Goal: Task Accomplishment & Management: Complete application form

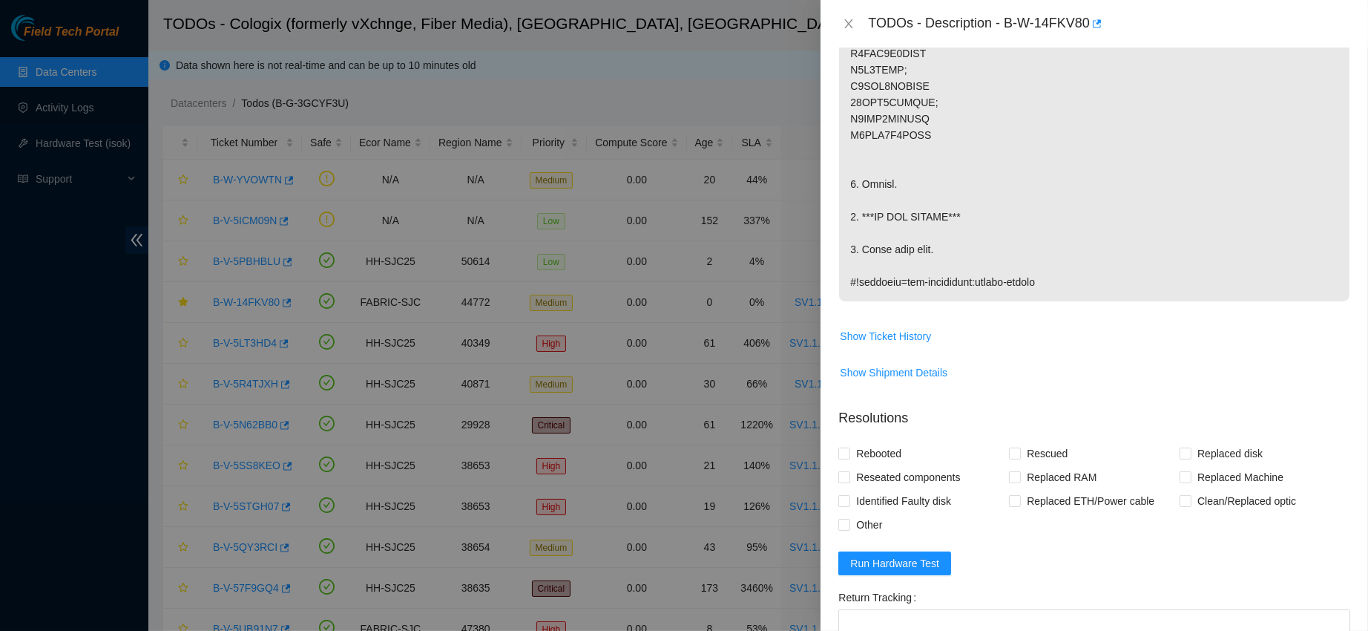
scroll to position [813, 0]
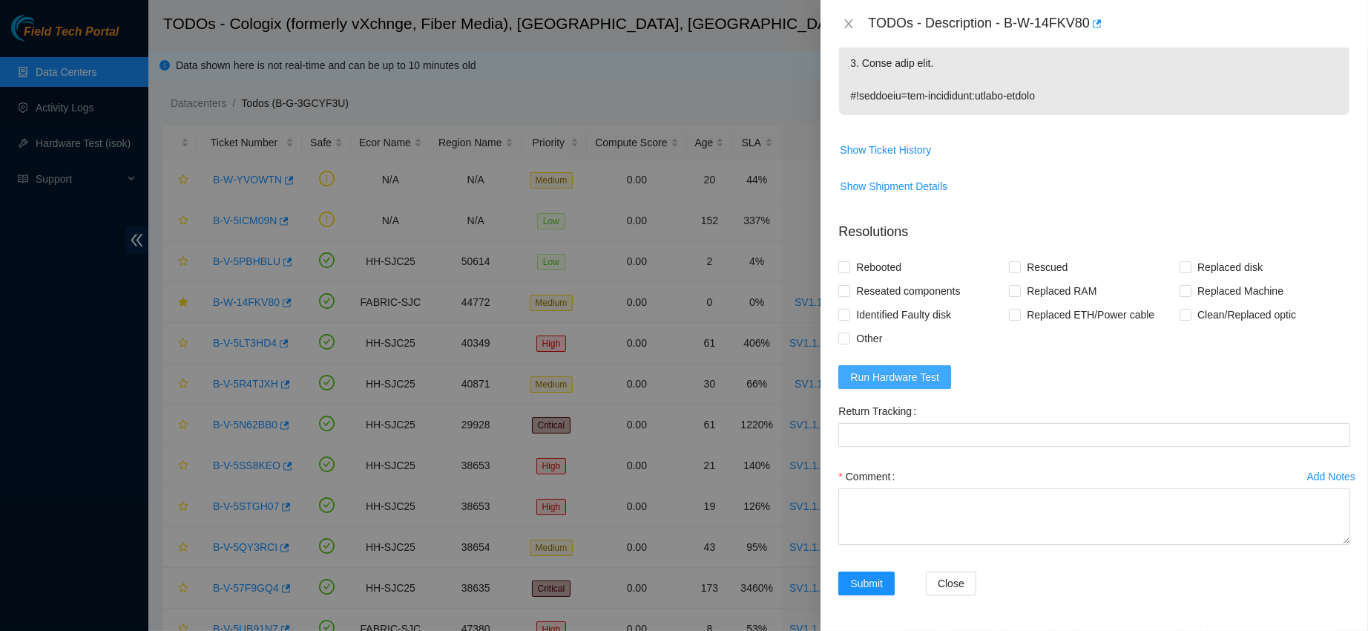
click at [883, 365] on button "Run Hardware Test" at bounding box center [895, 377] width 113 height 24
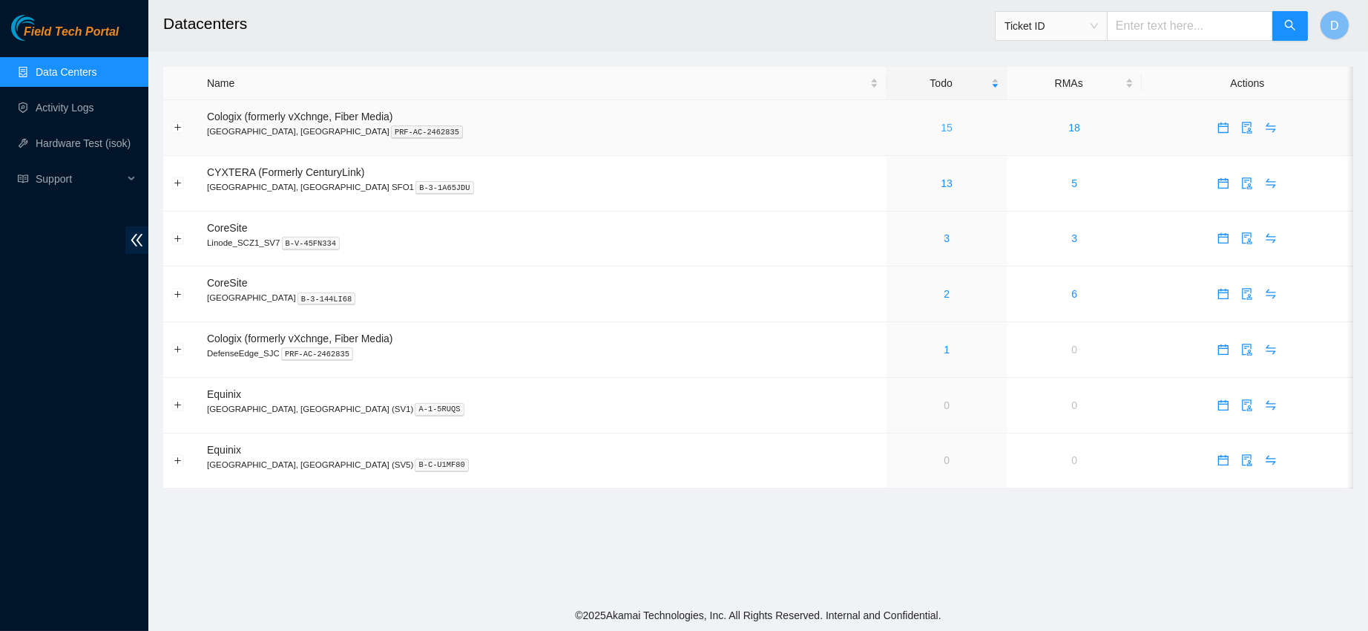
click at [941, 123] on link "15" at bounding box center [947, 128] width 12 height 12
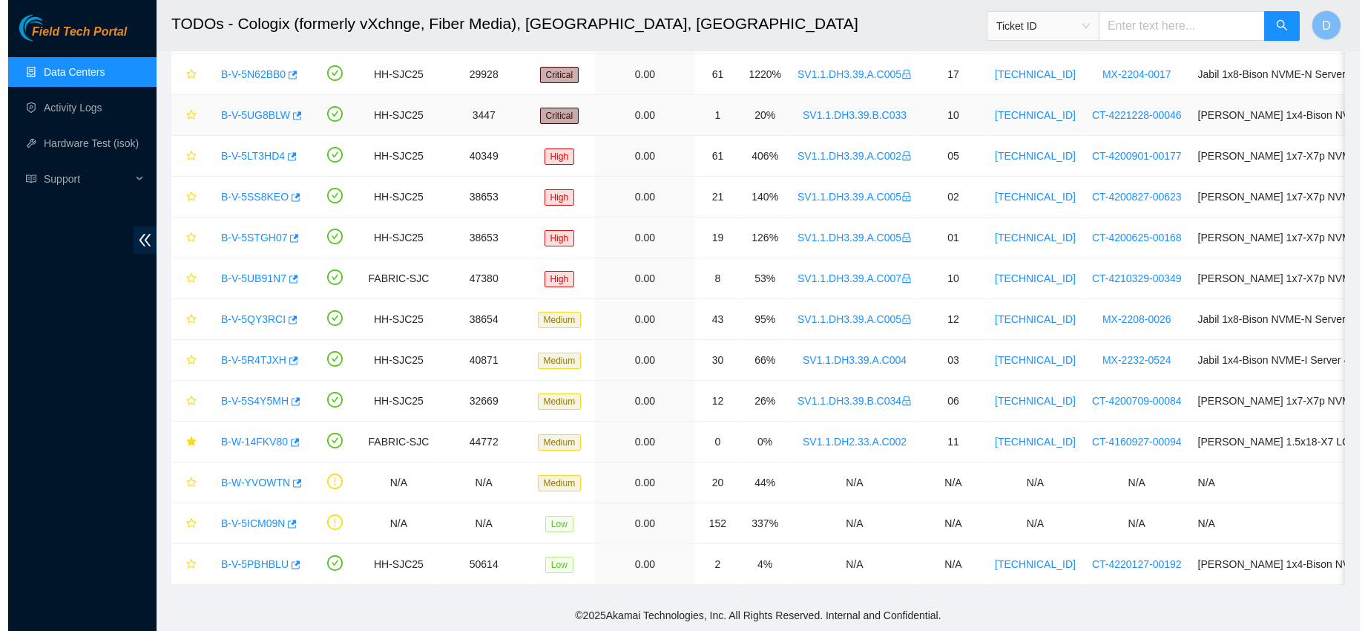
scroll to position [203, 0]
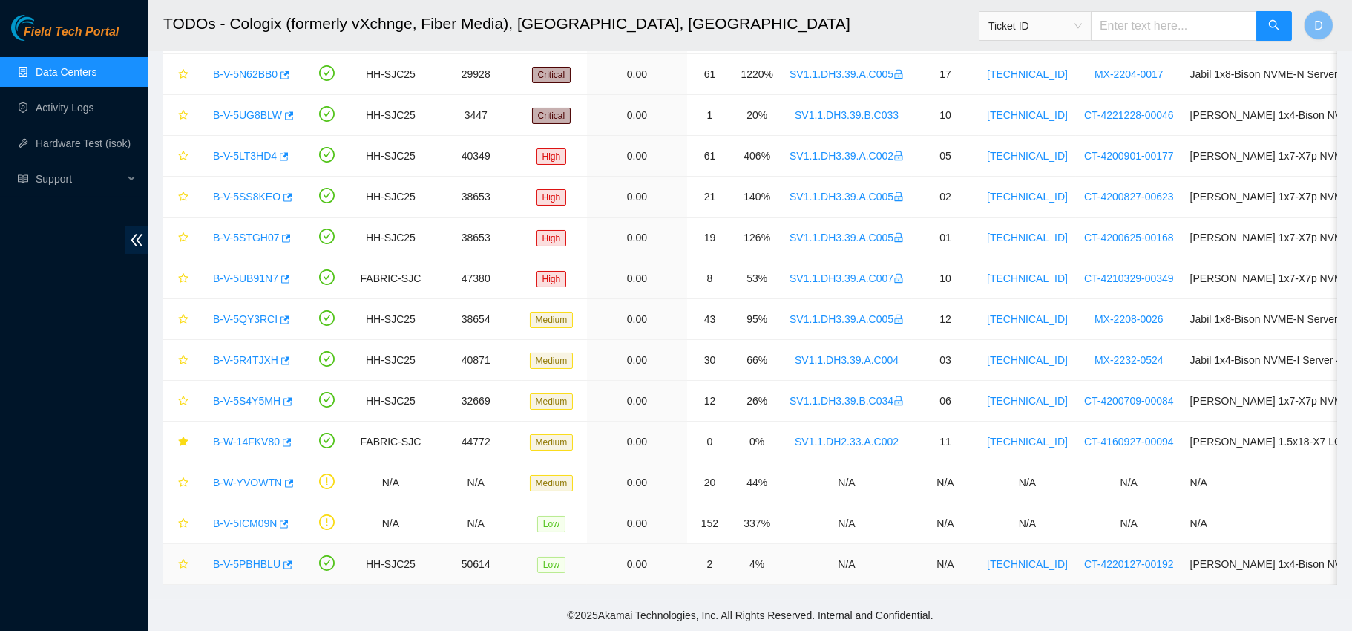
click at [231, 558] on link "B-V-5PBHBLU" at bounding box center [247, 564] width 68 height 12
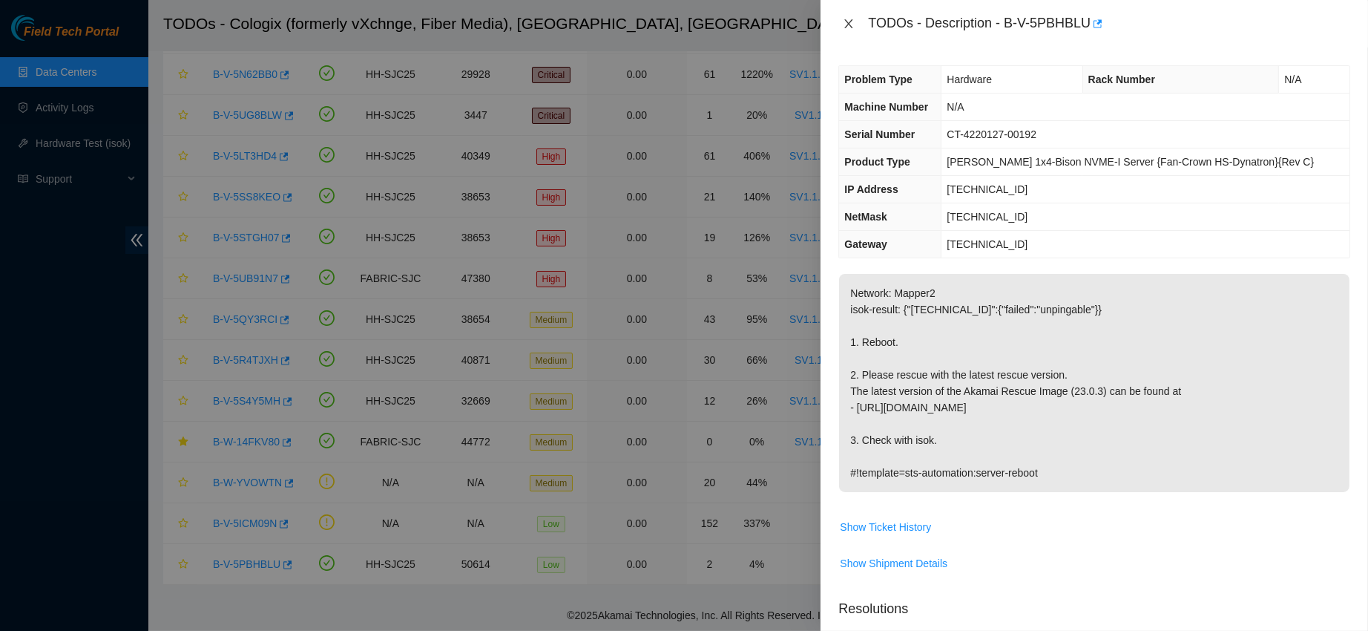
click at [849, 23] on icon "close" at bounding box center [849, 23] width 8 height 9
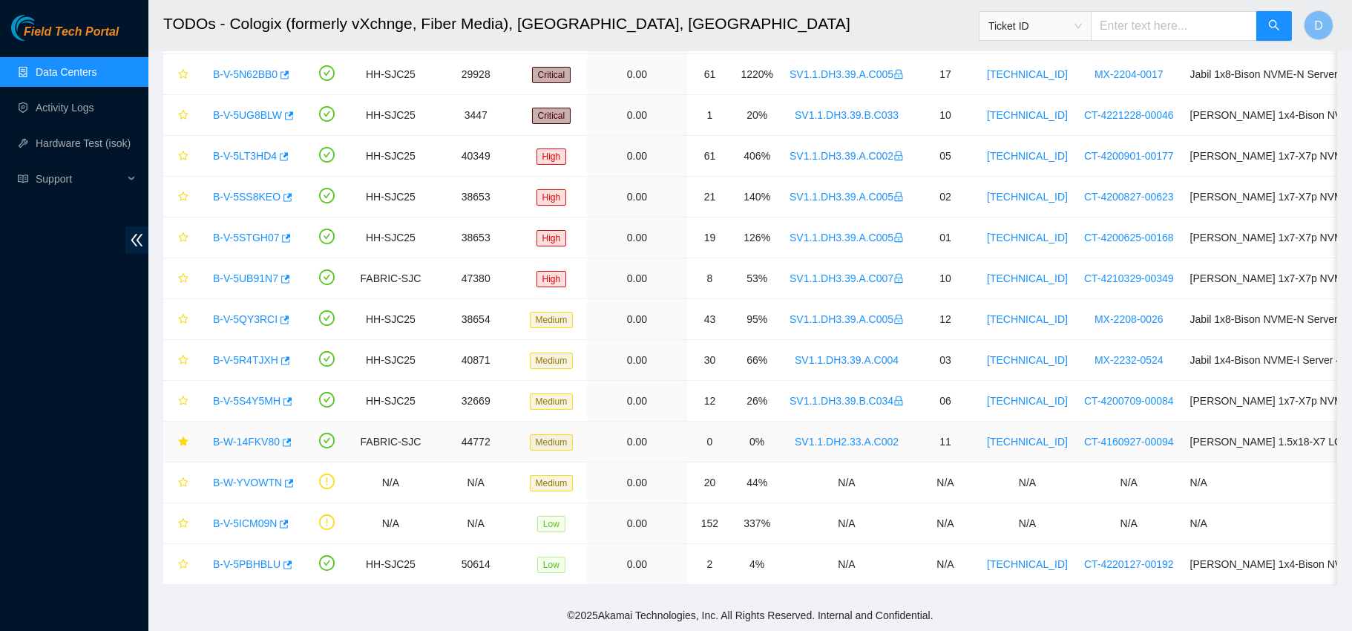
click at [261, 436] on link "B-W-14FKV80" at bounding box center [246, 442] width 67 height 12
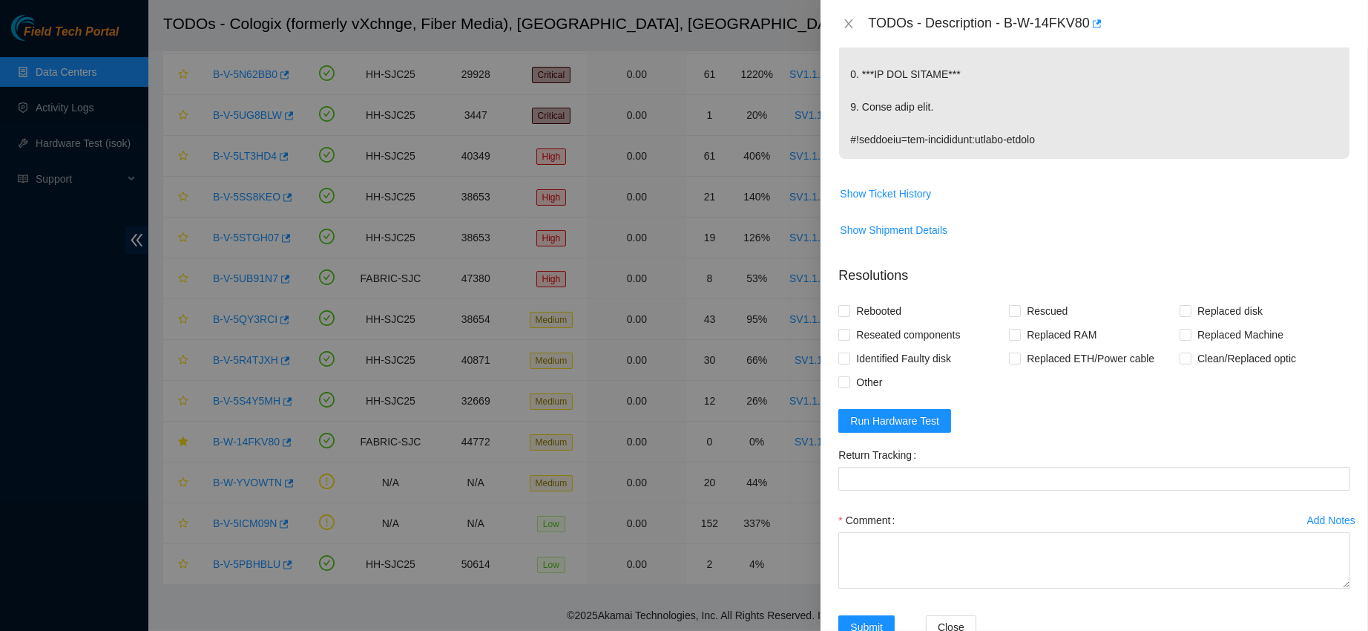
scroll to position [813, 0]
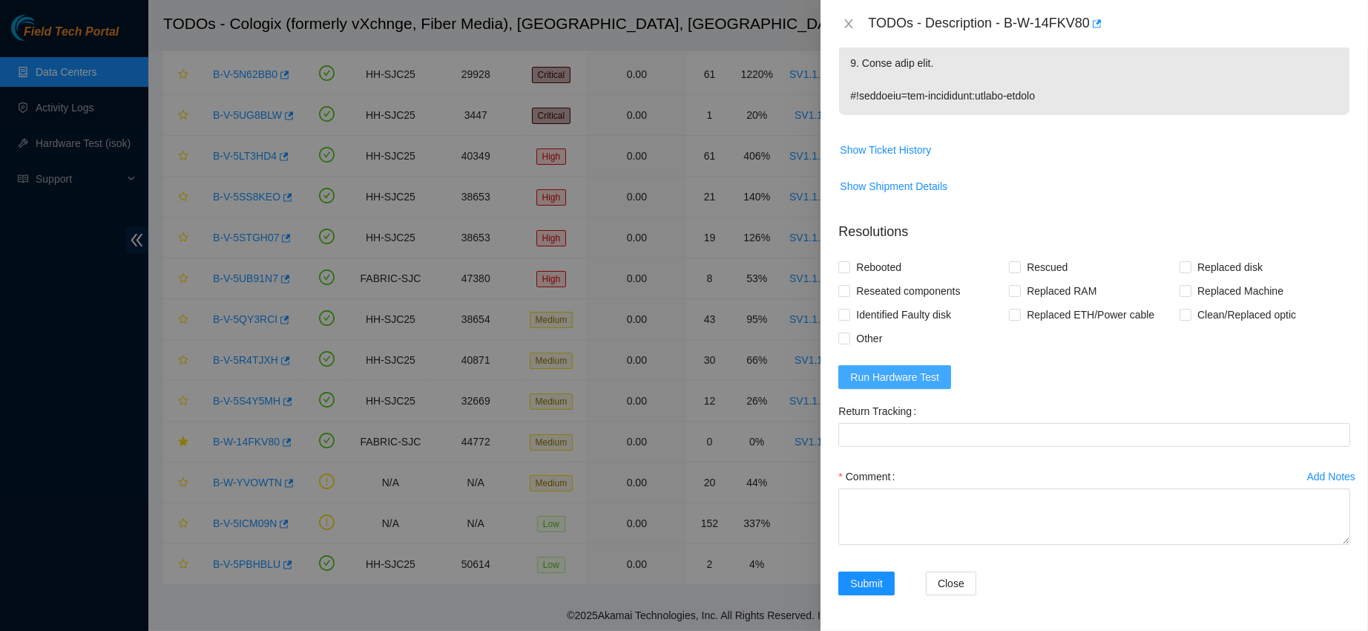
click at [911, 375] on span "Run Hardware Test" at bounding box center [894, 377] width 89 height 16
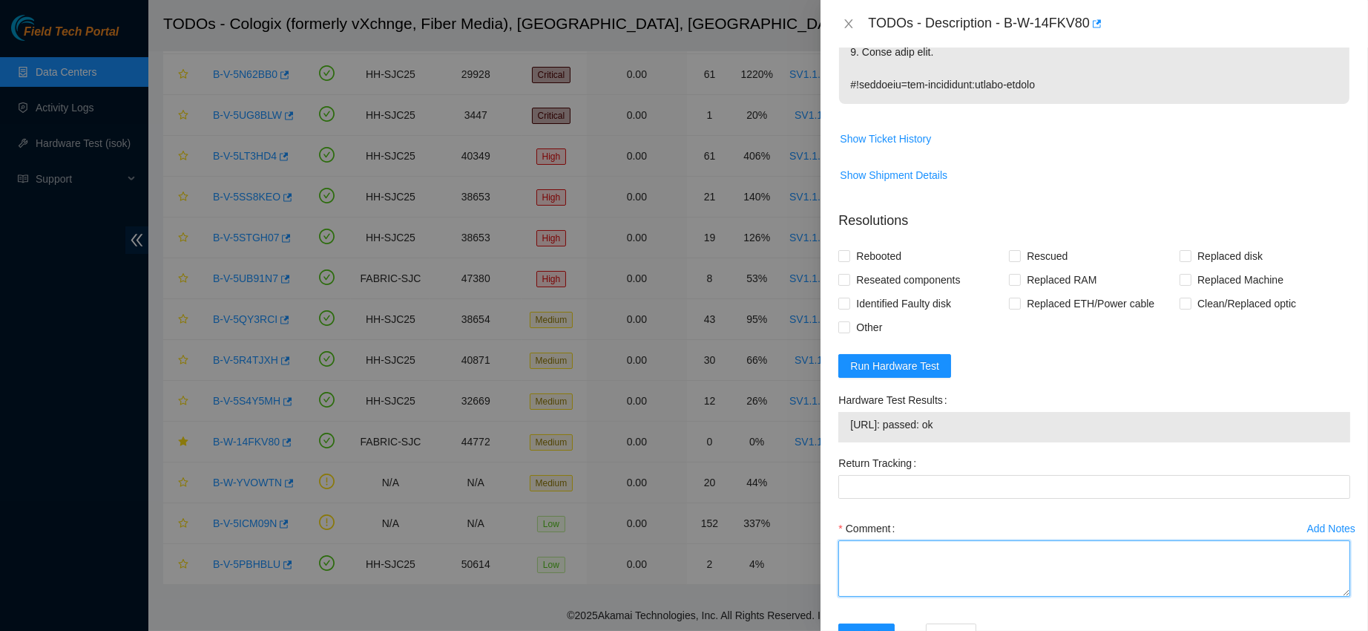
click at [905, 581] on textarea "Comment" at bounding box center [1095, 568] width 512 height 56
click at [881, 597] on textarea "contacted nocc to confirm that ticket was safe verified s/n on machine connecte…" at bounding box center [1095, 568] width 512 height 56
paste textarea "Z1Z7LZ76"
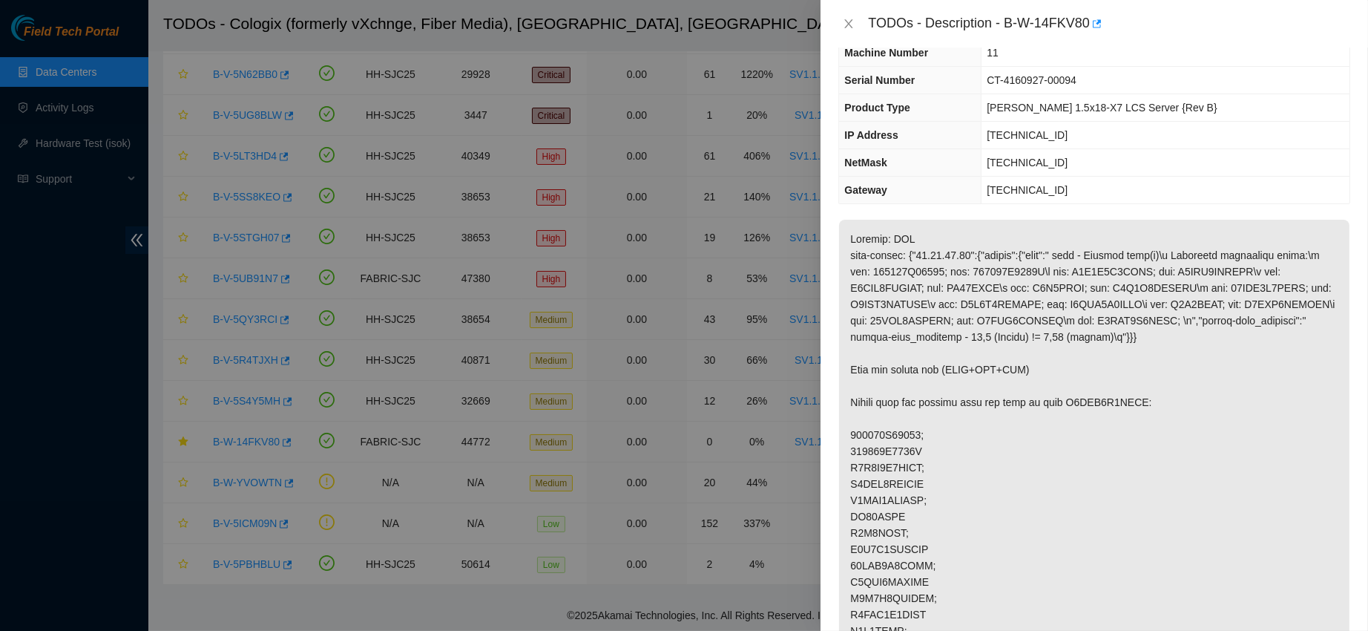
scroll to position [65, 0]
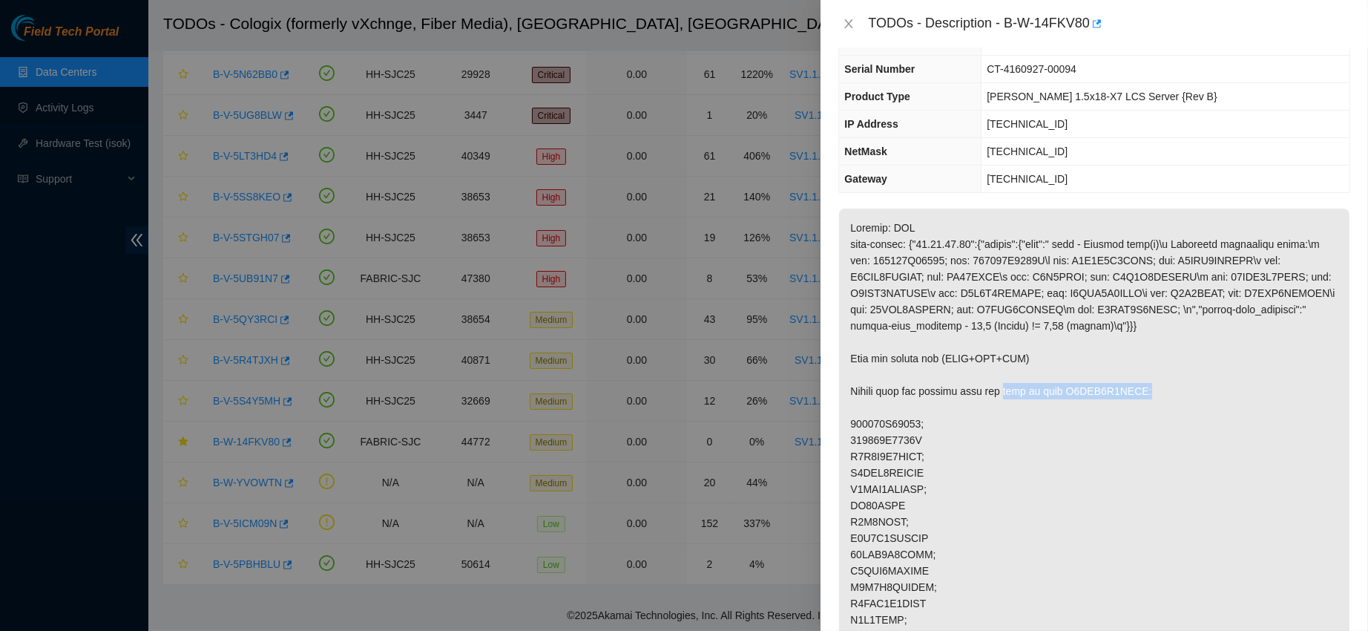
drag, startPoint x: 1000, startPoint y: 392, endPoint x: 1132, endPoint y: 392, distance: 132.1
click at [1132, 392] on p at bounding box center [1094, 530] width 511 height 643
copy p "swap it with Z5RFK0W5FJKA:"
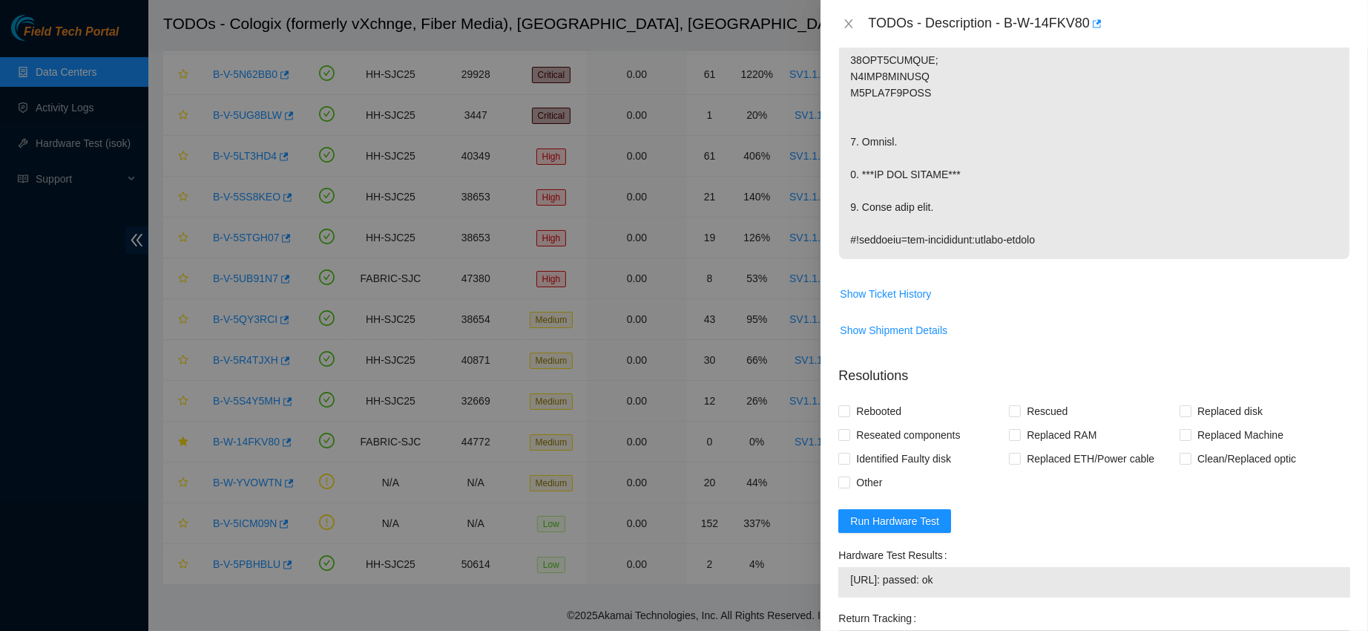
scroll to position [875, 0]
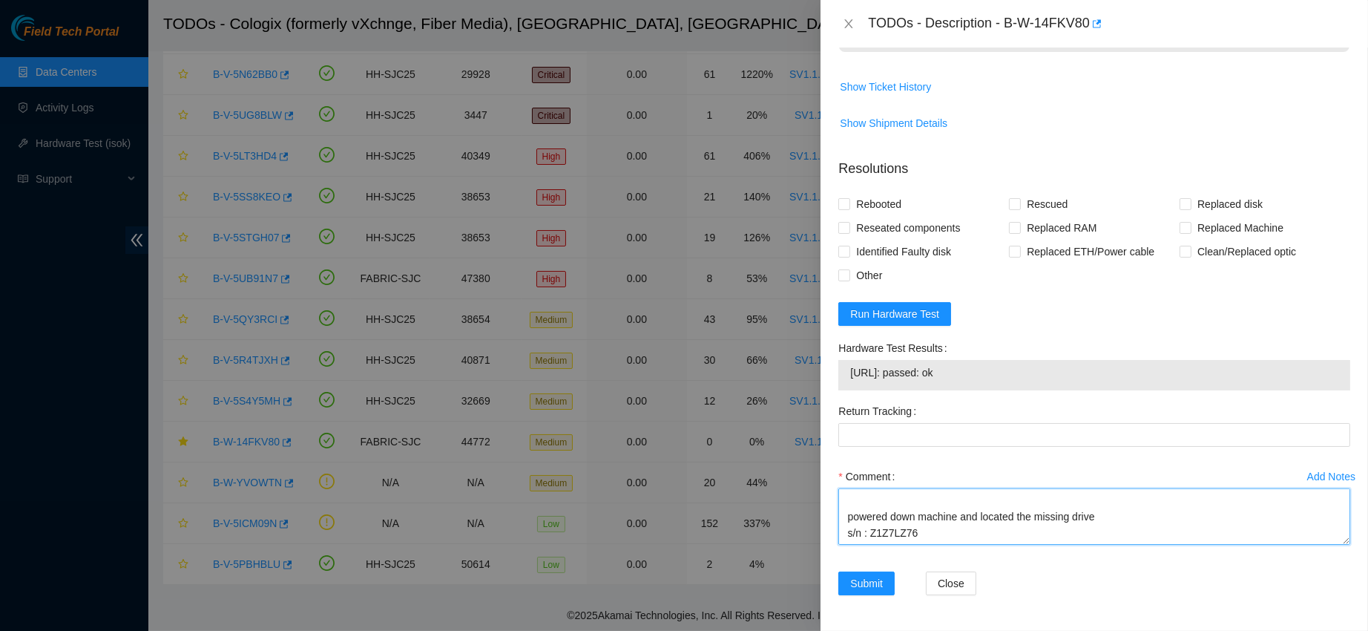
click at [931, 520] on textarea "contacted nocc to confirm that ticket was safe verified s/n on machine connecte…" at bounding box center [1095, 516] width 512 height 56
paste textarea "swap it with Z5RFK0W5FJKA:"
click at [913, 535] on textarea "contacted nocc to confirm that ticket was safe verified s/n on machine connecte…" at bounding box center [1095, 516] width 512 height 56
click at [1002, 535] on textarea "contacted nocc to confirm that ticket was safe verified s/n on machine connecte…" at bounding box center [1095, 516] width 512 height 56
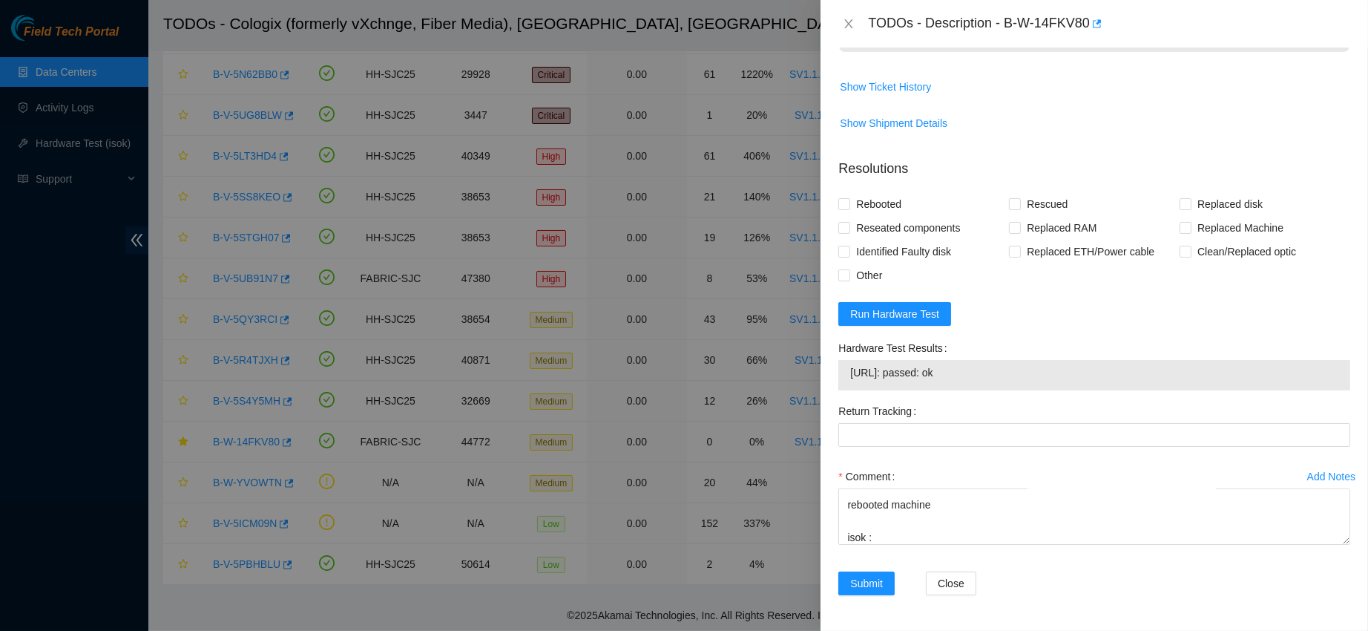
click at [897, 364] on span "23.67.78.78: passed: ok" at bounding box center [1094, 372] width 488 height 16
copy span "23.67.78.78: passed: ok"
click at [938, 543] on textarea "contacted nocc to confirm that ticket was safe verified s/n on machine connecte…" at bounding box center [1095, 516] width 512 height 56
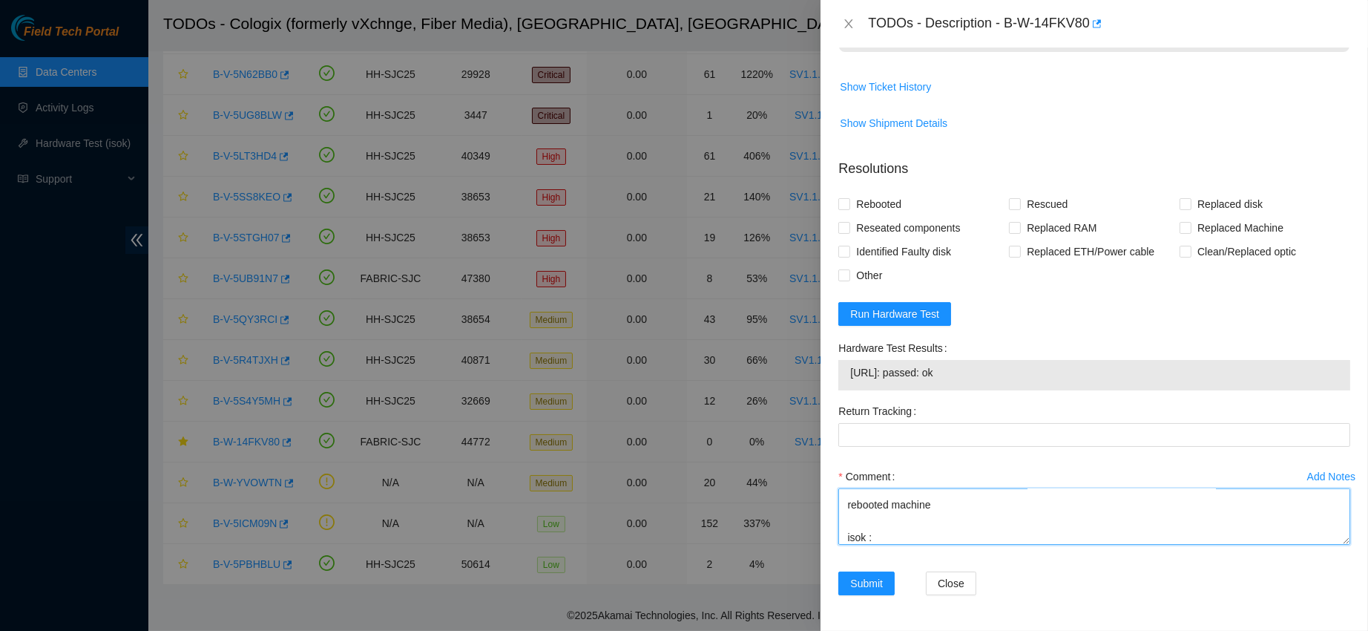
paste textarea "23.67.78.78: passed: ok"
type textarea "contacted nocc to confirm that ticket was safe verified s/n on machine connecte…"
click at [870, 206] on span "Rebooted" at bounding box center [878, 204] width 57 height 24
click at [849, 206] on input "Rebooted" at bounding box center [844, 203] width 10 height 10
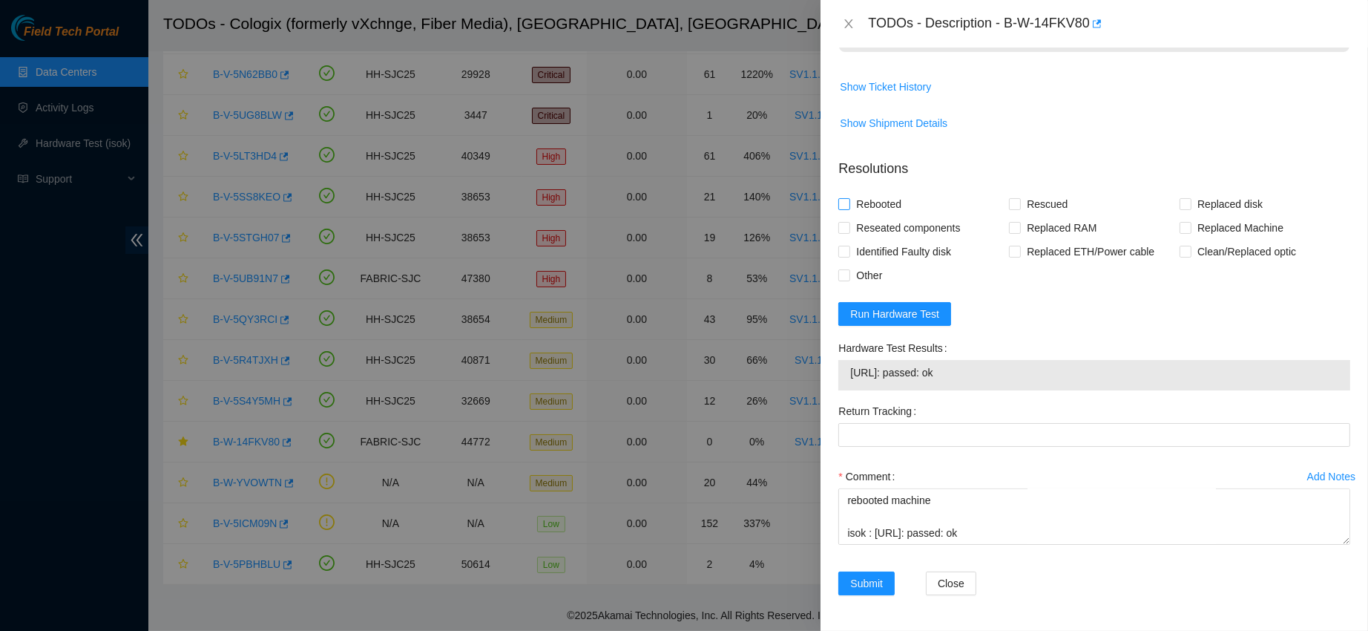
checkbox input "true"
click at [957, 225] on span "Reseated components" at bounding box center [908, 228] width 116 height 24
click at [849, 225] on input "Reseated components" at bounding box center [844, 227] width 10 height 10
checkbox input "true"
click at [882, 286] on span "Other" at bounding box center [869, 275] width 38 height 24
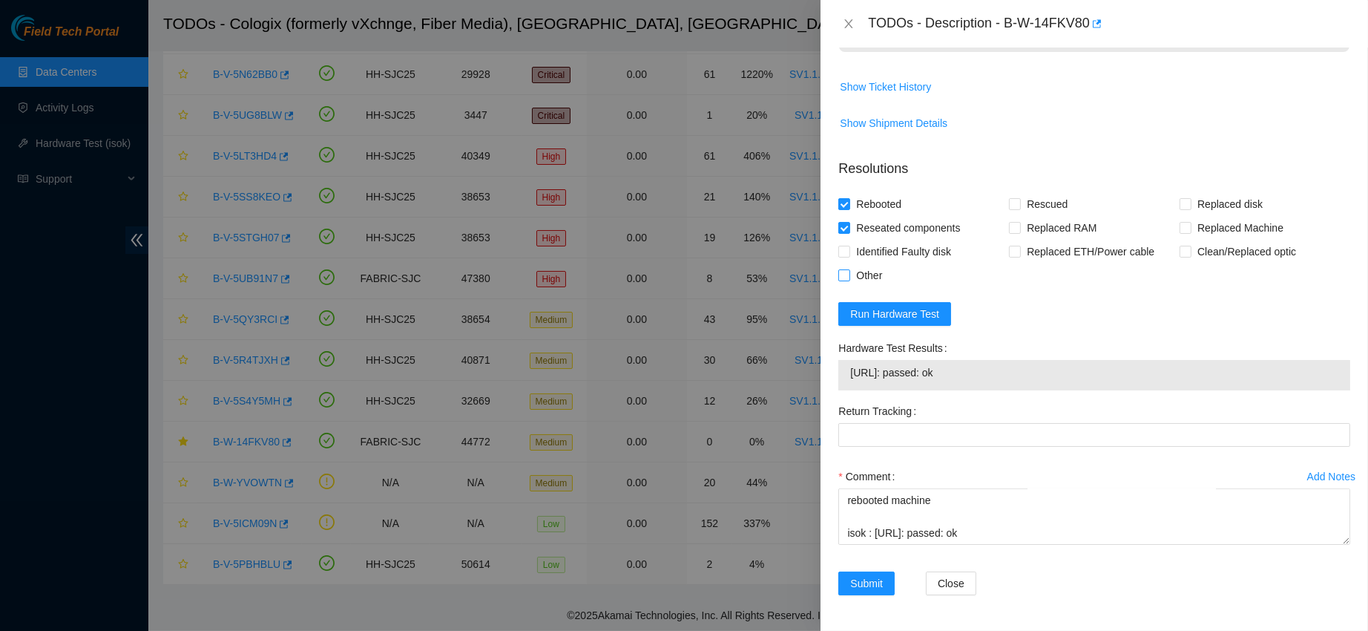
click at [849, 280] on input "Other" at bounding box center [844, 274] width 10 height 10
checkbox input "true"
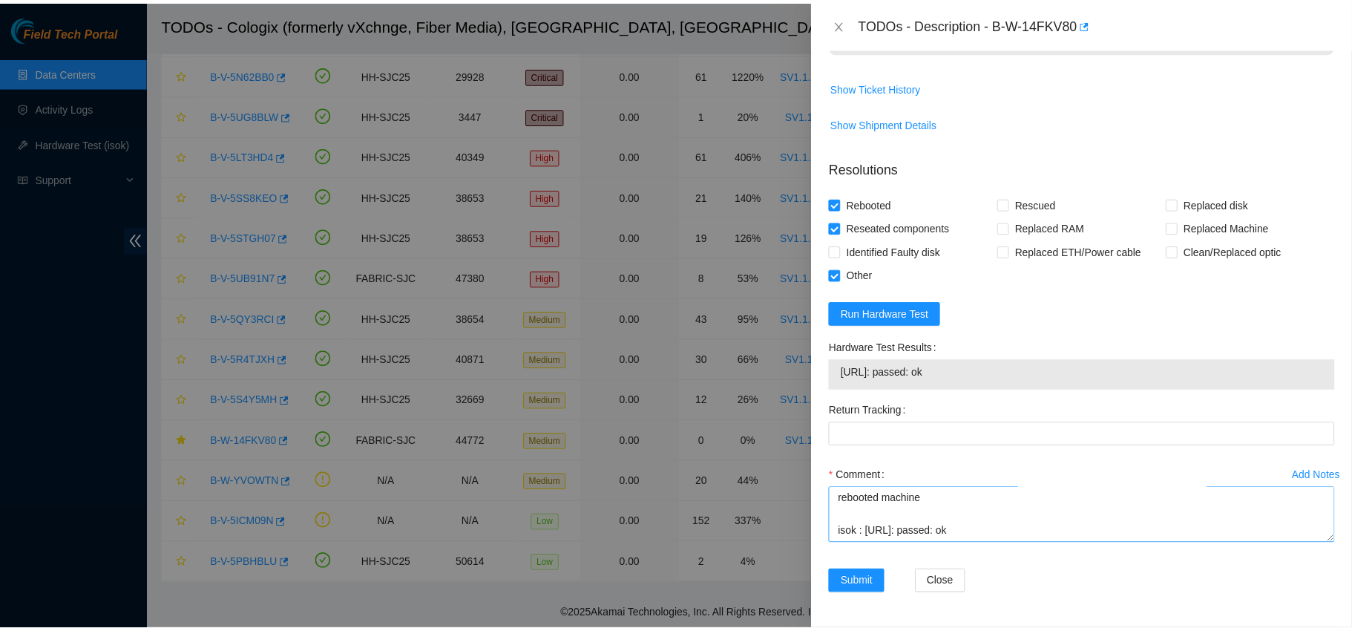
scroll to position [245, 0]
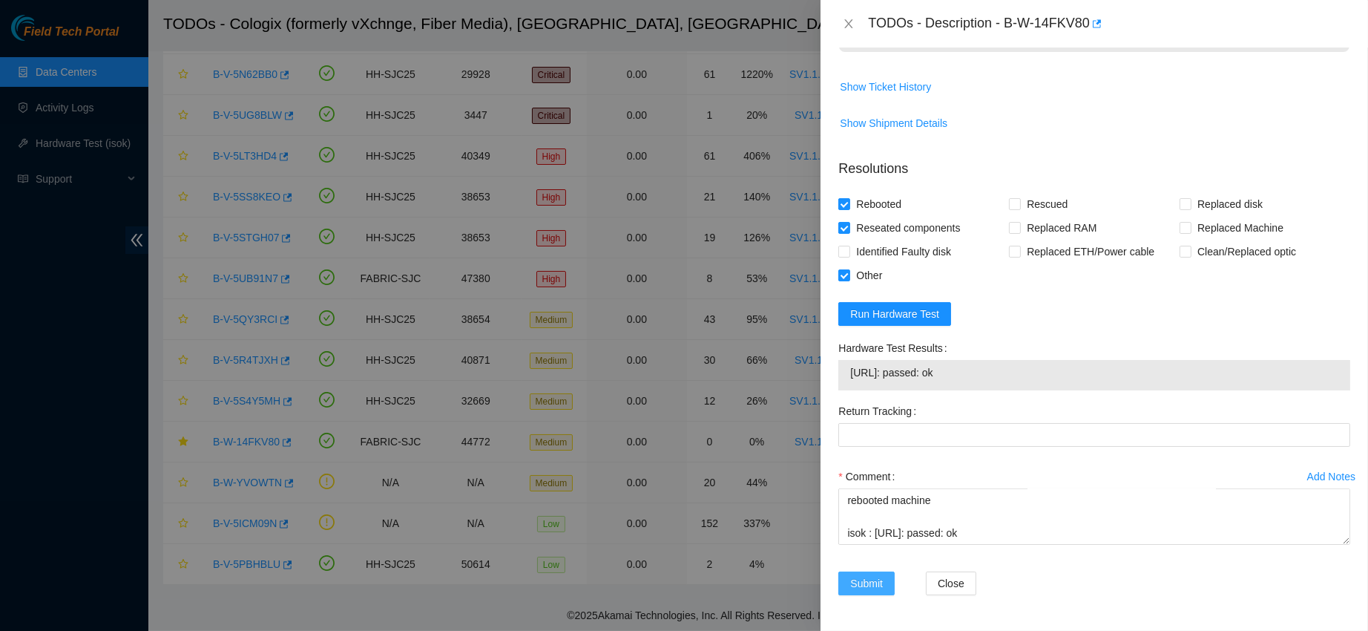
click at [861, 585] on span "Submit" at bounding box center [866, 583] width 33 height 16
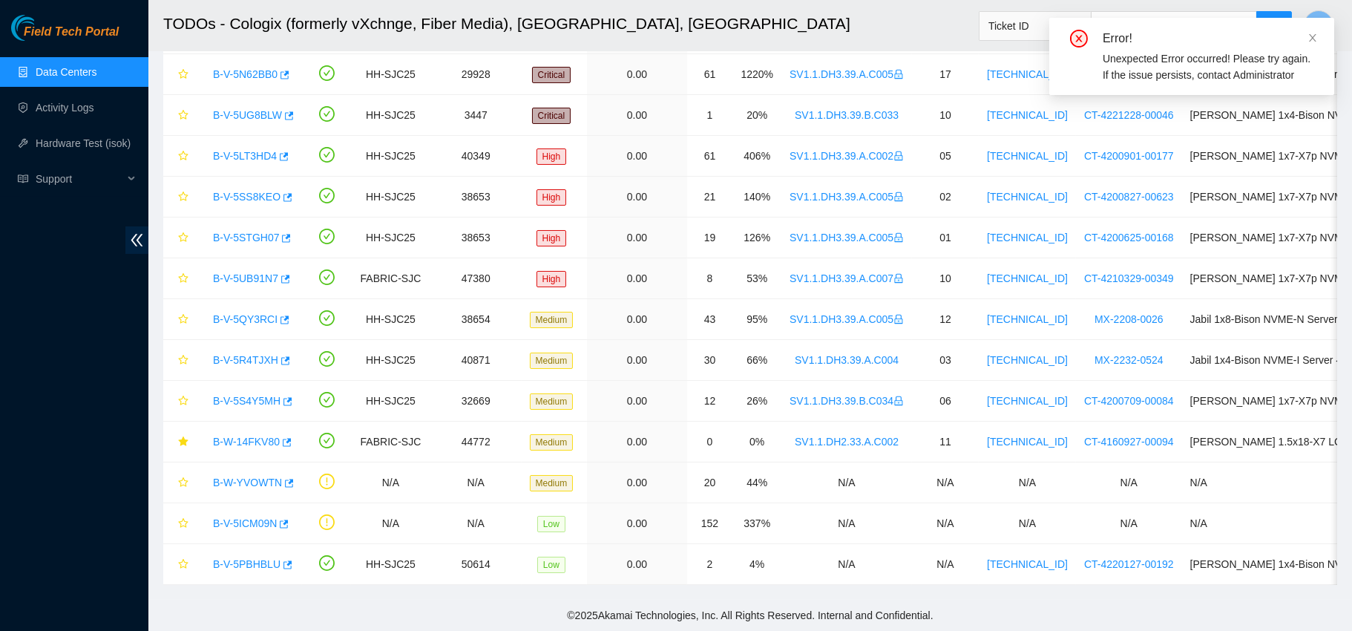
scroll to position [419, 0]
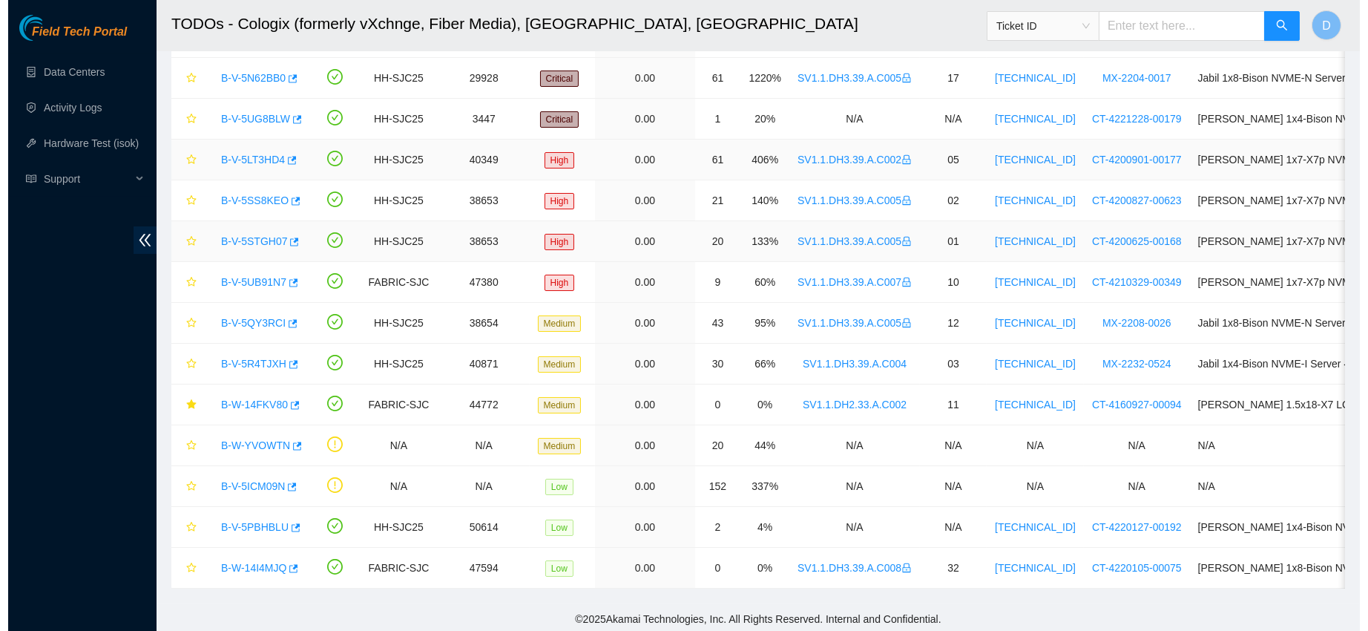
scroll to position [184, 0]
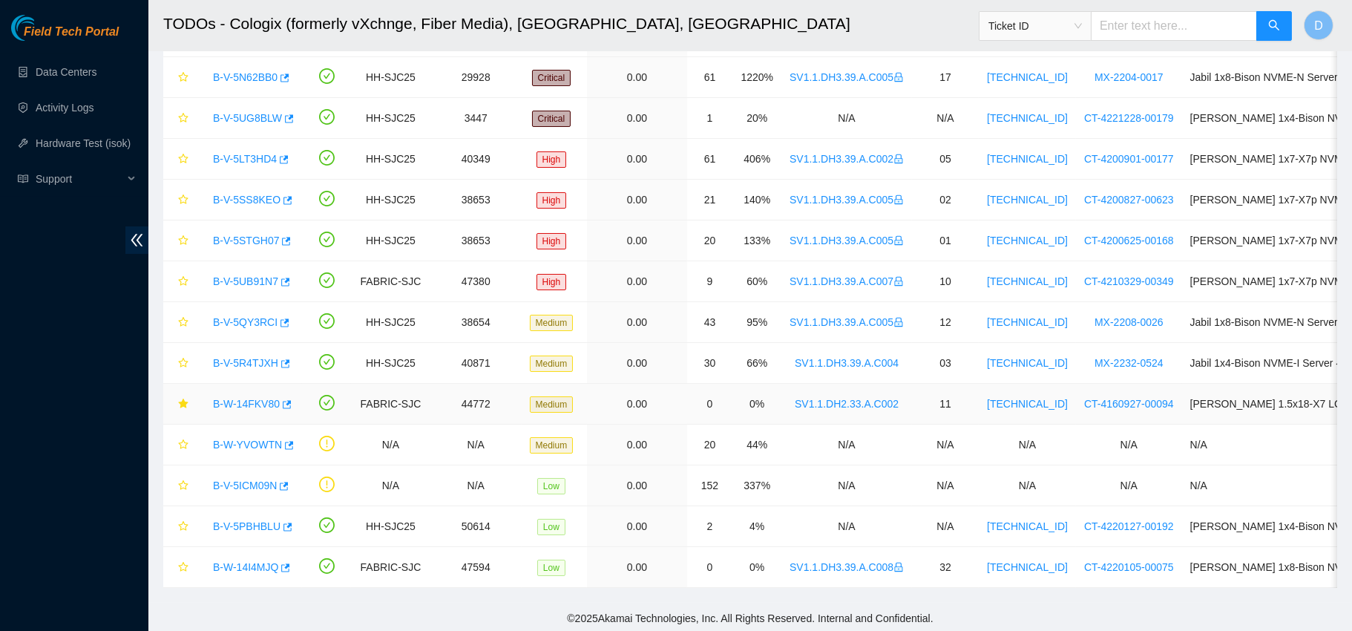
click at [255, 400] on link "B-W-14FKV80" at bounding box center [246, 404] width 67 height 12
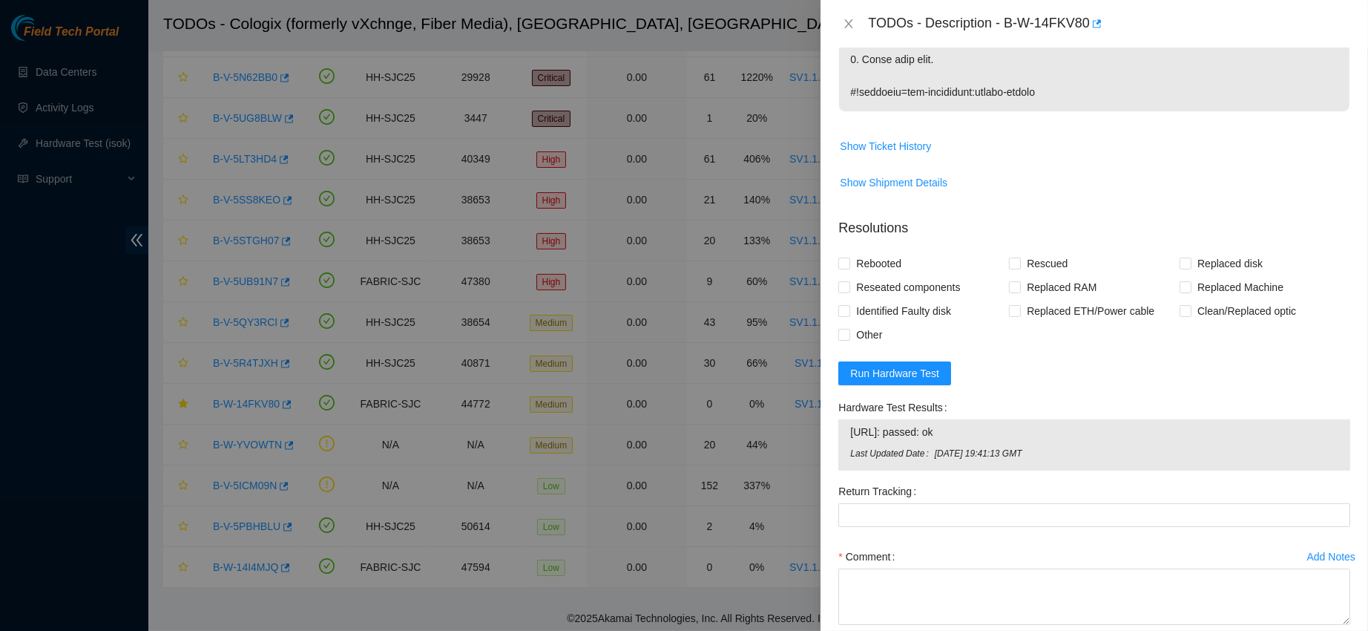
scroll to position [896, 0]
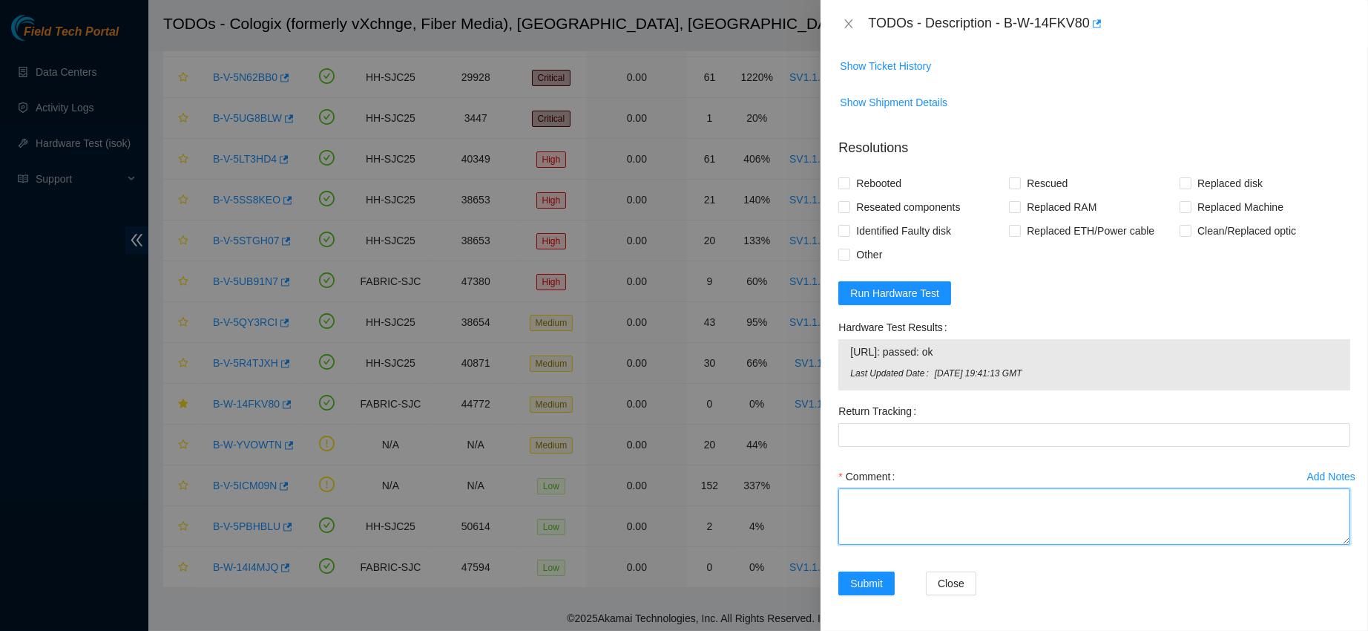
click at [915, 510] on textarea "Comment" at bounding box center [1095, 516] width 512 height 56
paste textarea "23.67.78.78: passed: ok"
type textarea "23.67.78.78: passed: ok"
click at [915, 510] on textarea "23.67.78.78: passed: ok" at bounding box center [1095, 516] width 512 height 56
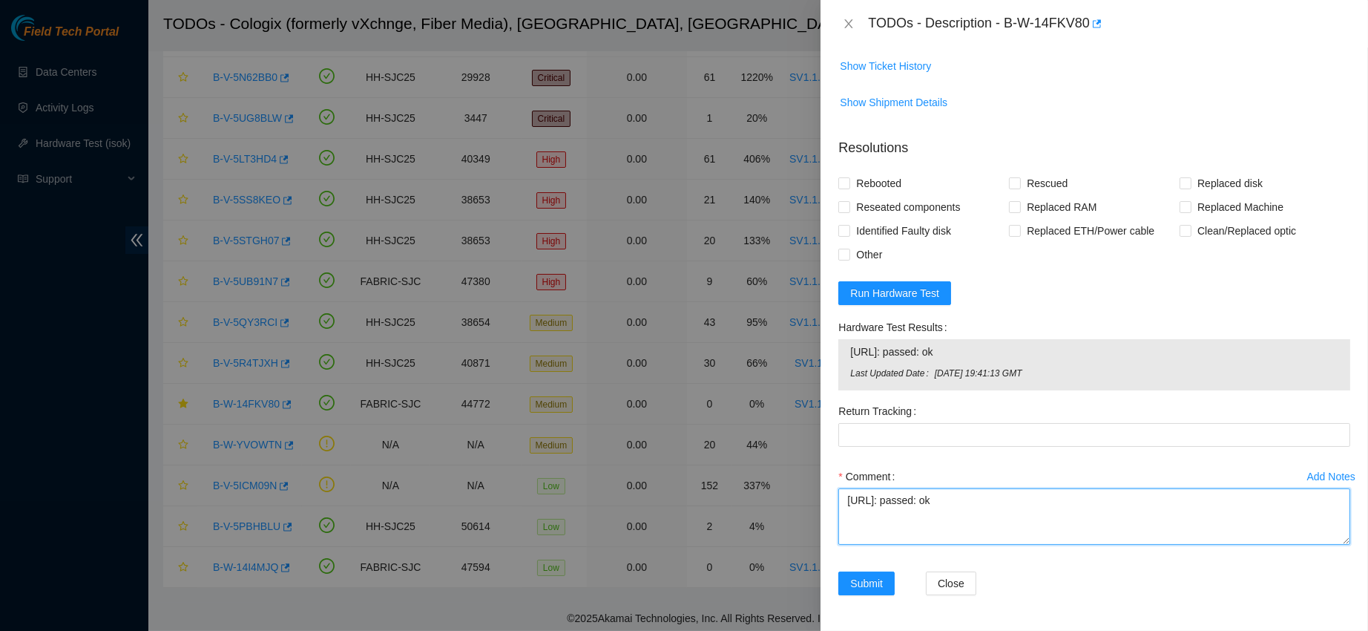
click at [915, 510] on textarea "23.67.78.78: passed: ok" at bounding box center [1095, 516] width 512 height 56
drag, startPoint x: 1020, startPoint y: 591, endPoint x: 1003, endPoint y: 587, distance: 17.6
click at [1020, 591] on div "Close" at bounding box center [985, 583] width 119 height 24
click at [902, 539] on textarea "contacted nocc to confirm that ticket was safe verified sn on machine connected…" at bounding box center [1095, 516] width 512 height 56
paste textarea "Z1Z7LZ76"
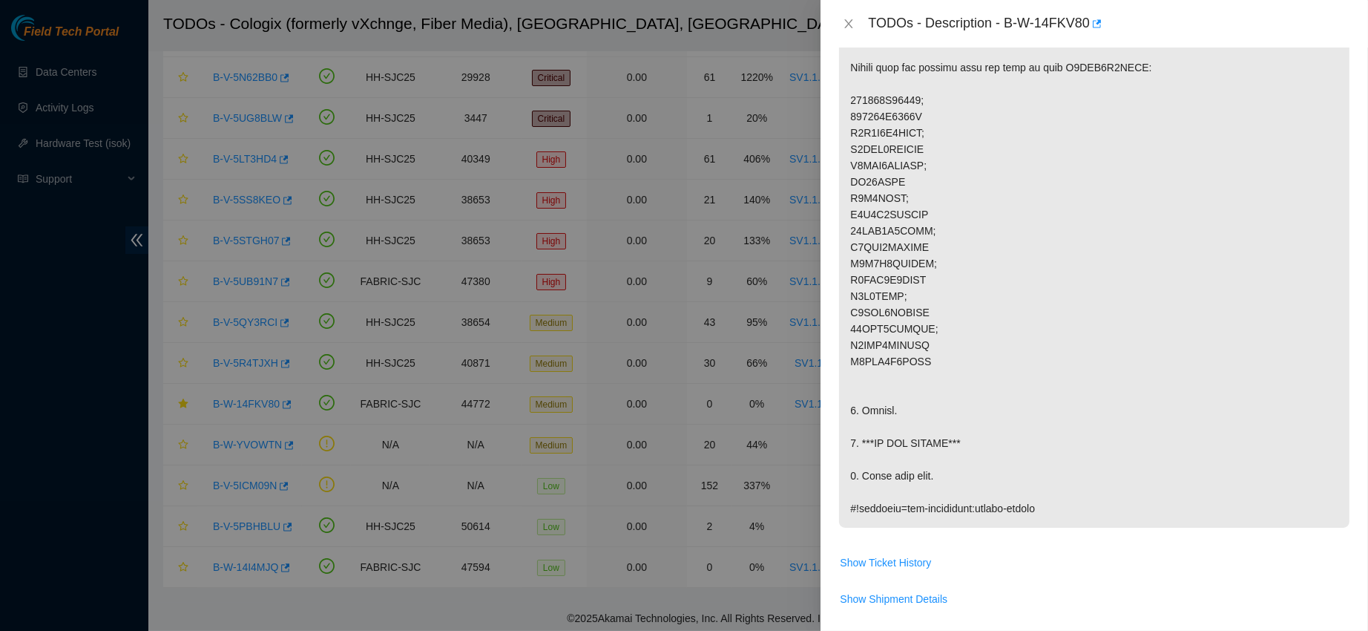
scroll to position [327, 0]
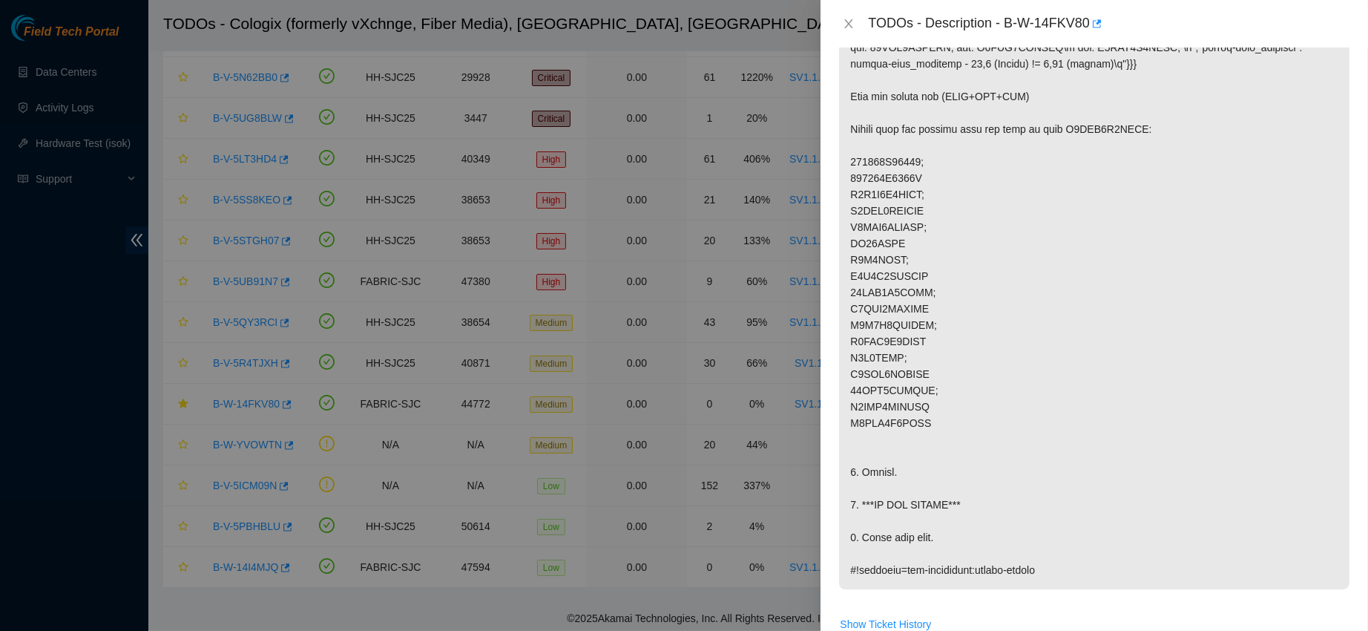
click at [1083, 130] on p at bounding box center [1094, 268] width 511 height 643
copy p "Z5RFK0W5FJKA"
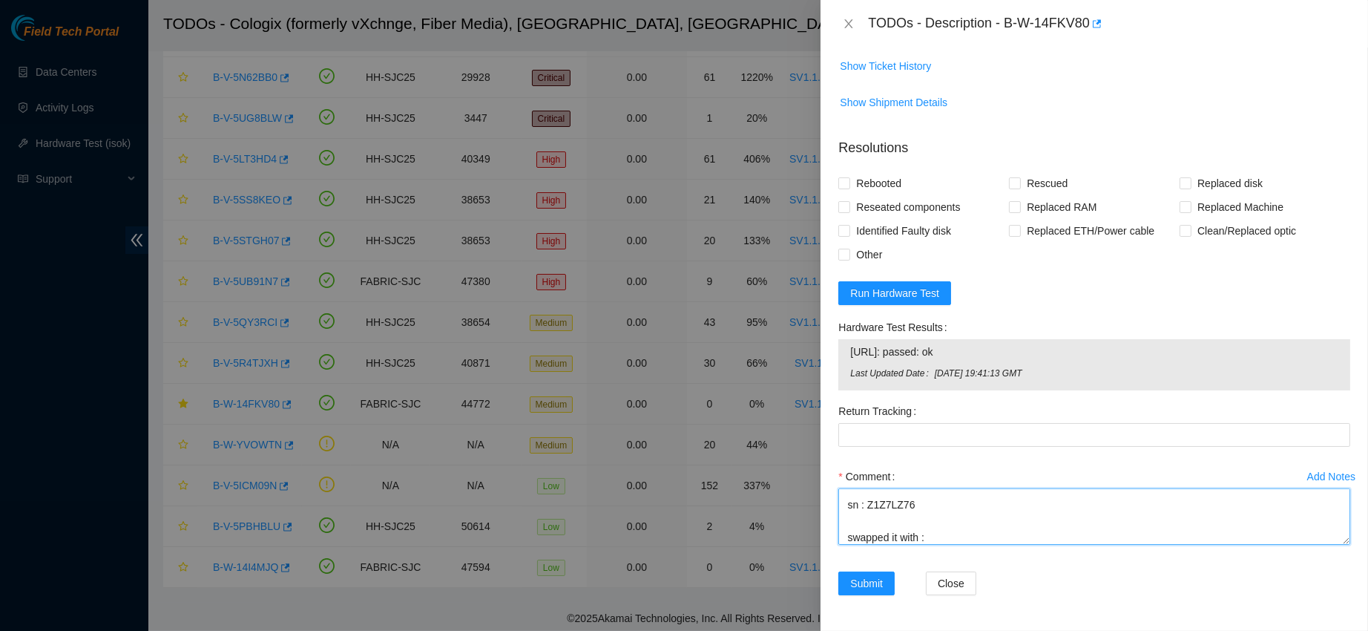
click at [965, 528] on textarea "contacted nocc to confirm that ticket was safe verified sn on machine connected…" at bounding box center [1095, 516] width 512 height 56
click at [957, 535] on textarea "contacted nocc to confirm that ticket was safe verified sn on machine connected…" at bounding box center [1095, 516] width 512 height 56
paste textarea "Z5RFK0W5FJKA"
click at [890, 352] on span "23.67.78.78: passed: ok" at bounding box center [1094, 352] width 488 height 16
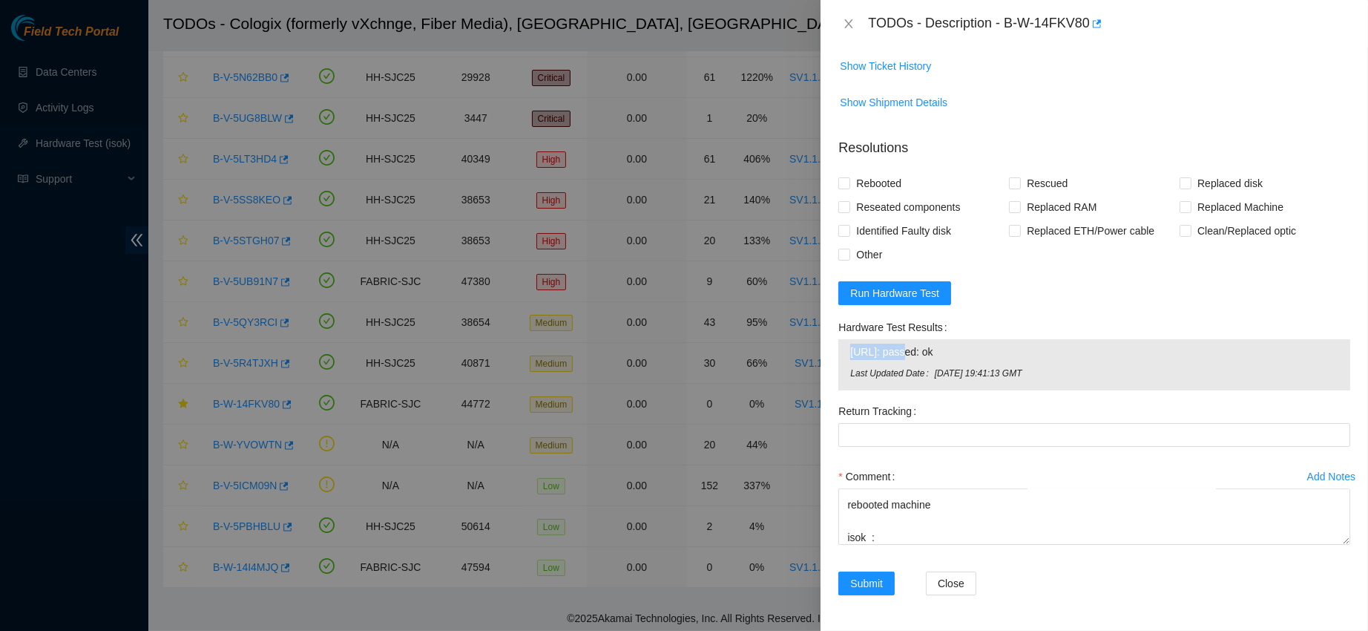
click at [890, 352] on span "23.67.78.78: passed: ok" at bounding box center [1094, 352] width 488 height 16
copy span "23.67.78.78: passed: ok"
click at [923, 534] on textarea "contacted nocc to confirm that ticket was safe verified sn on machine connected…" at bounding box center [1095, 516] width 512 height 56
paste textarea "23.67.78.78: passed: ok"
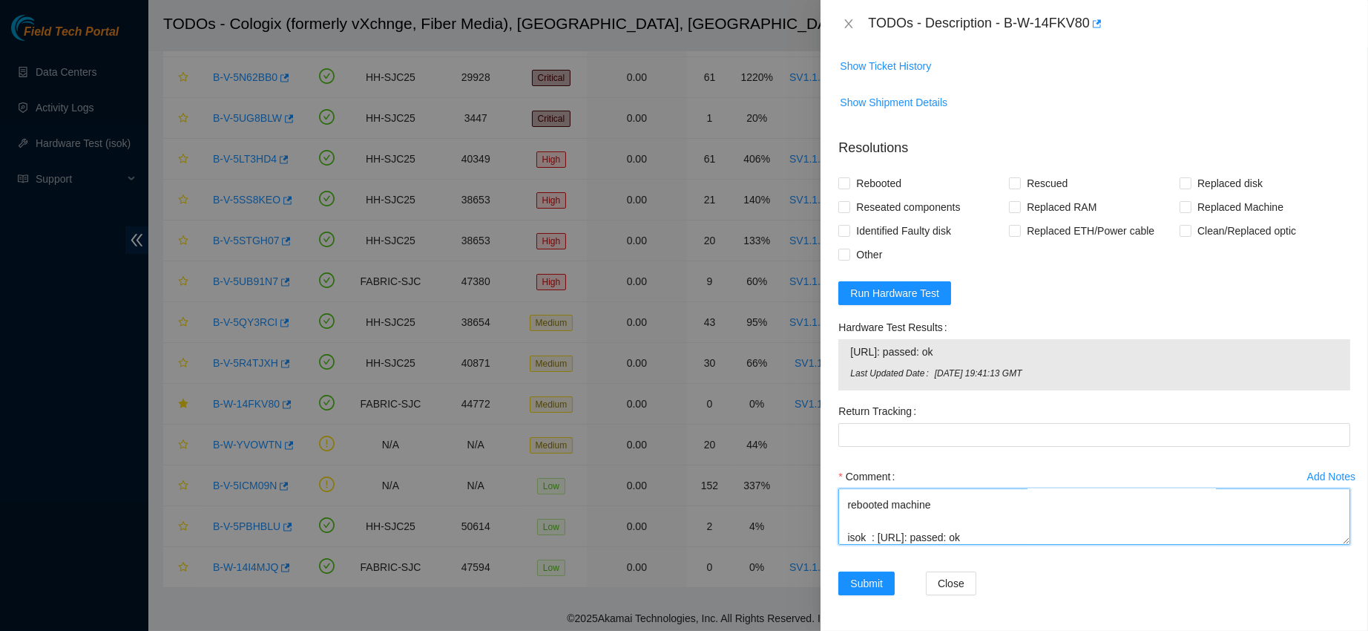
scroll to position [240, 0]
type textarea "contacted nocc to confirm that ticket was safe verified sn on machine connected…"
click at [870, 173] on span "Rebooted" at bounding box center [878, 183] width 57 height 24
click at [849, 177] on input "Rebooted" at bounding box center [844, 182] width 10 height 10
checkbox input "true"
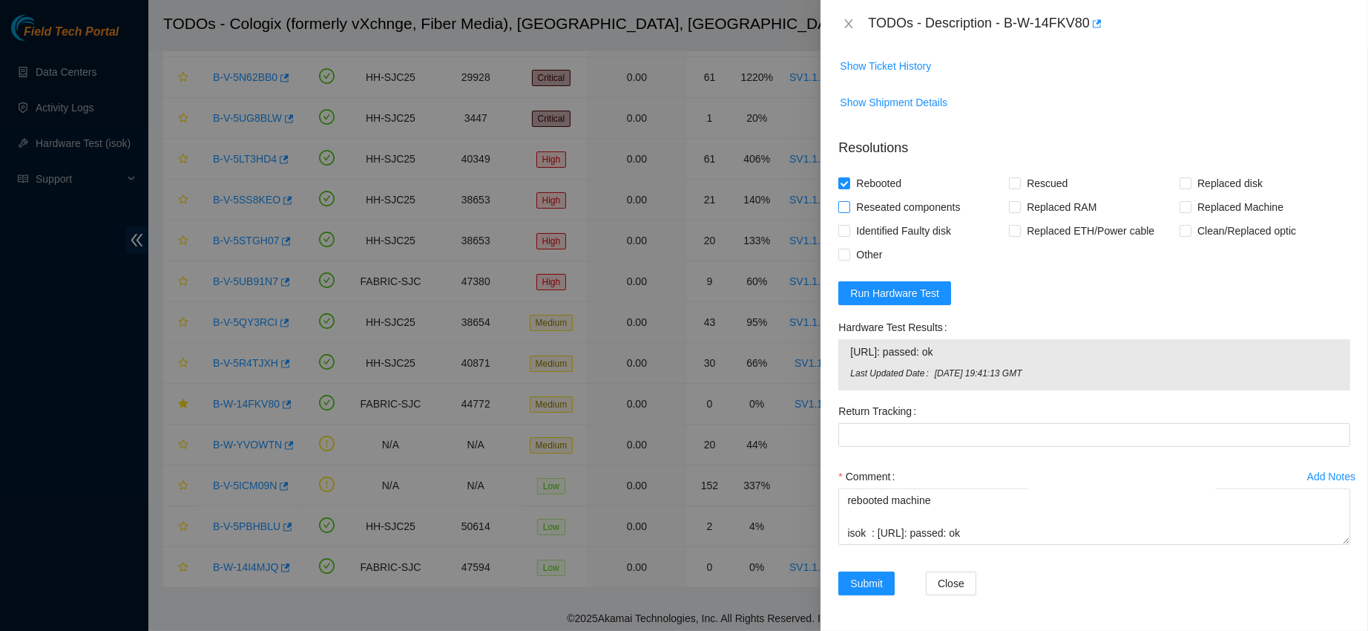
click at [866, 214] on span "Reseated components" at bounding box center [908, 207] width 116 height 24
click at [849, 211] on input "Reseated components" at bounding box center [844, 206] width 10 height 10
checkbox input "true"
click at [964, 521] on textarea "contacted nocc to confirm that ticket was safe verified sn on machine connected…" at bounding box center [1095, 516] width 512 height 56
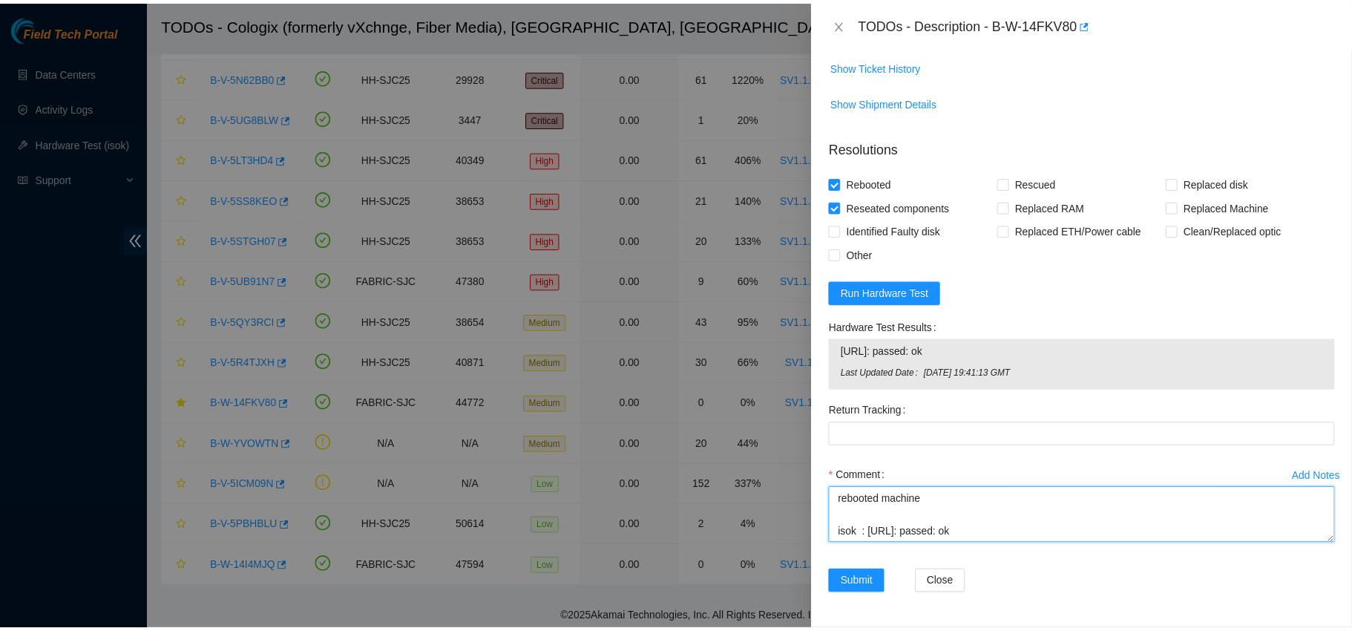
scroll to position [0, 0]
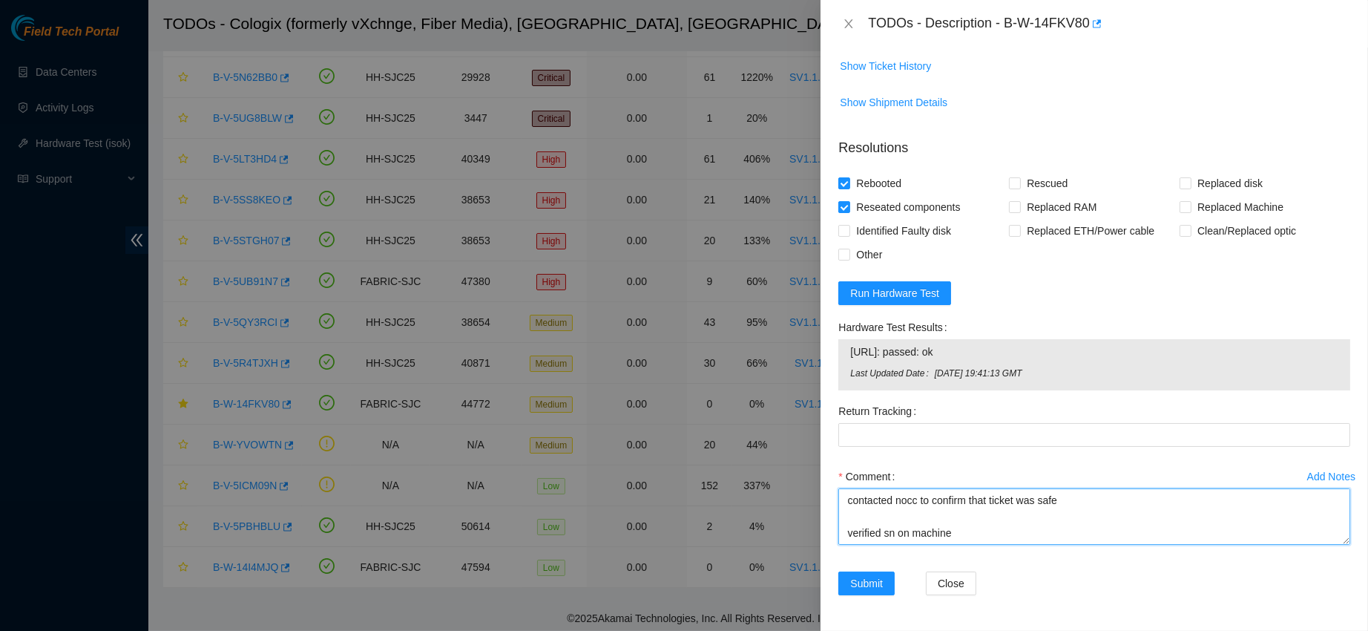
drag, startPoint x: 982, startPoint y: 527, endPoint x: 819, endPoint y: 388, distance: 214.3
click at [819, 388] on div "TODOs - Description - B-W-14FKV80 Problem Type Software Rack Number SV1.1.DH2.3…" at bounding box center [684, 315] width 1368 height 631
click at [867, 599] on div "Submit" at bounding box center [877, 592] width 88 height 42
click at [870, 604] on div "Submit" at bounding box center [877, 592] width 88 height 42
click at [867, 575] on span "Submit" at bounding box center [866, 583] width 33 height 16
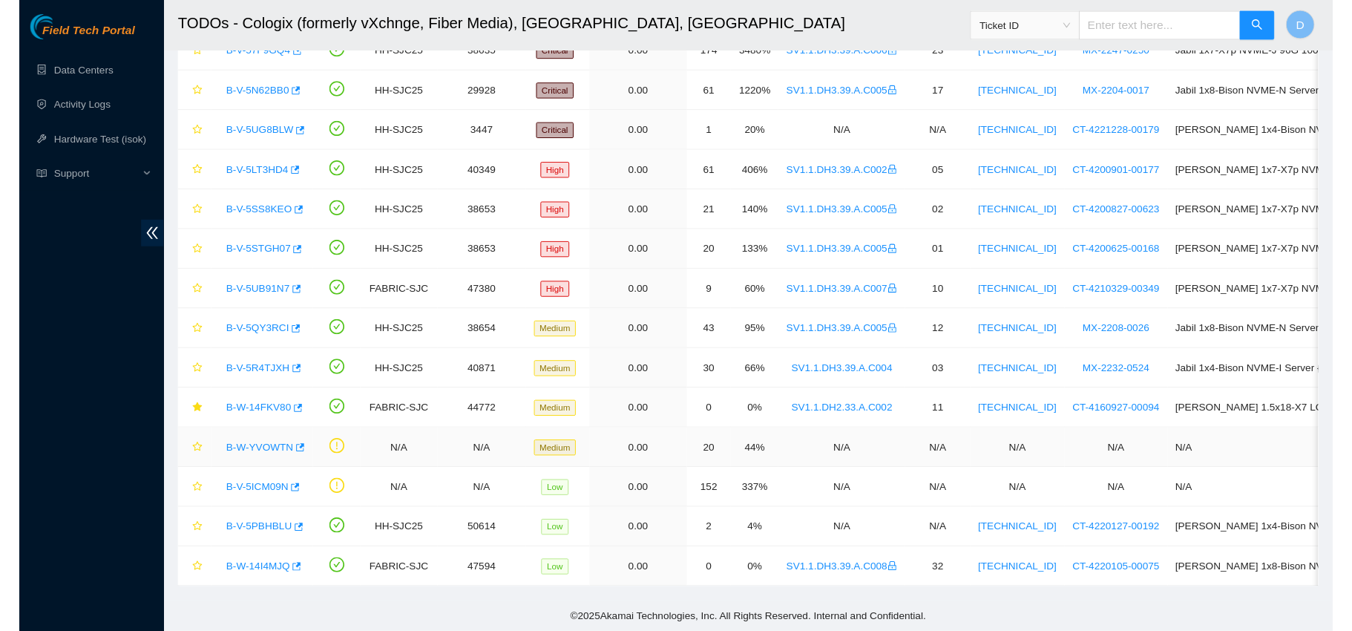
scroll to position [168, 0]
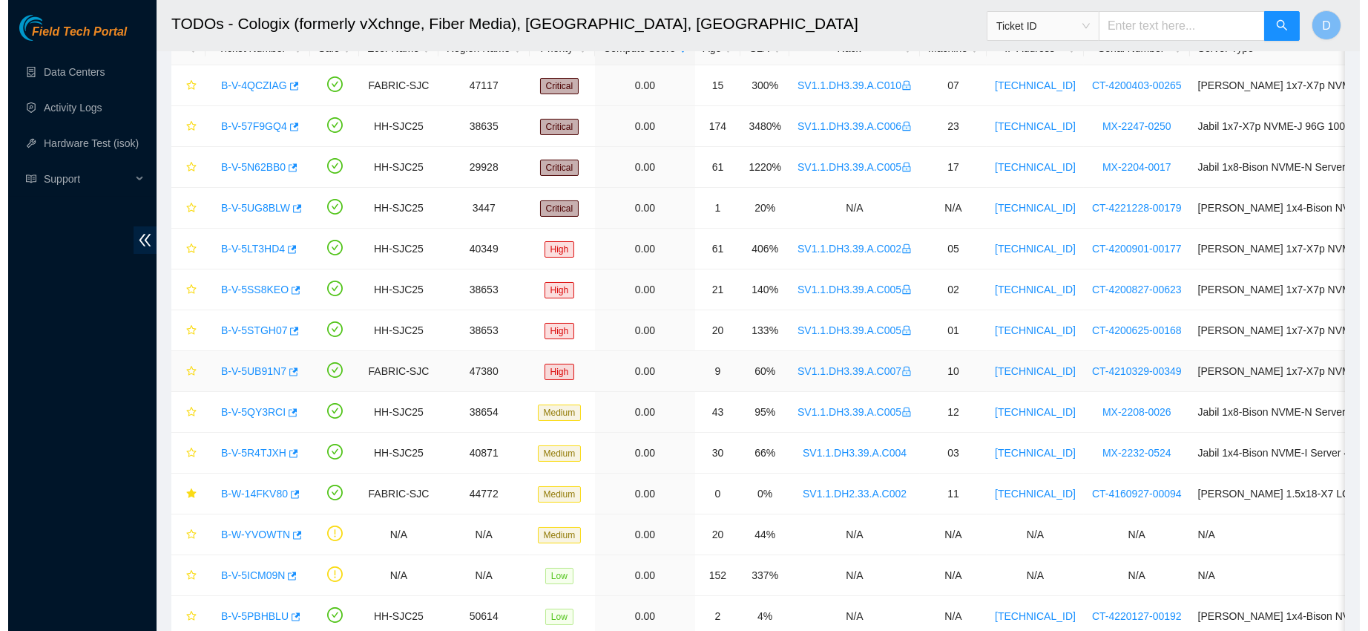
scroll to position [203, 0]
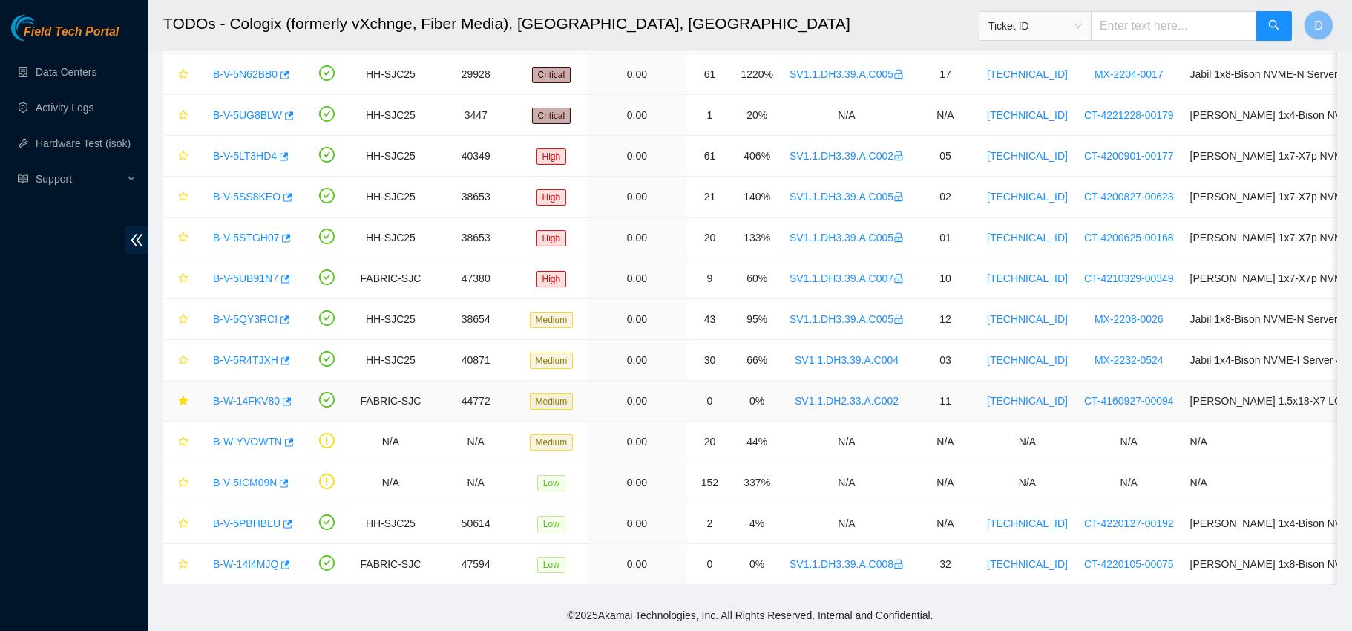
click at [237, 395] on link "B-W-14FKV80" at bounding box center [246, 401] width 67 height 12
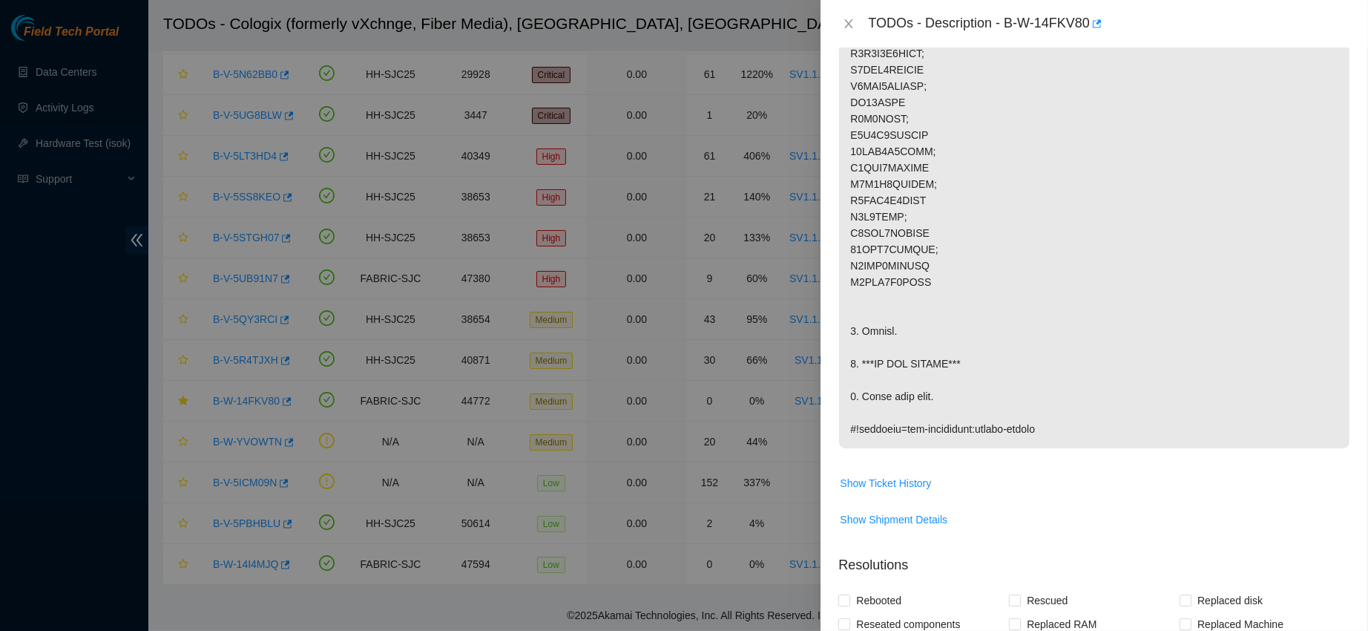
scroll to position [851, 0]
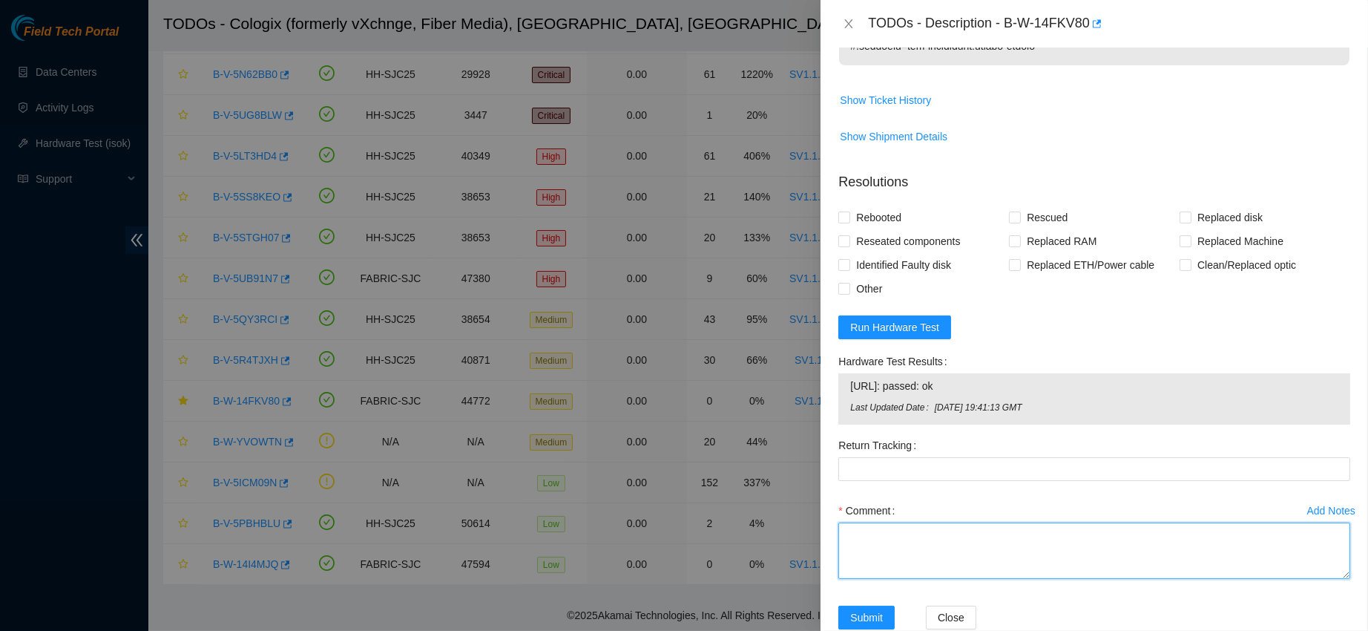
click at [976, 543] on textarea "Comment" at bounding box center [1095, 550] width 512 height 56
paste textarea "contacted nocc to confirm that ticket was safe verified sn on machine connected…"
type textarea "contacted nocc to confirm that ticket was safe verified sn on machine connected…"
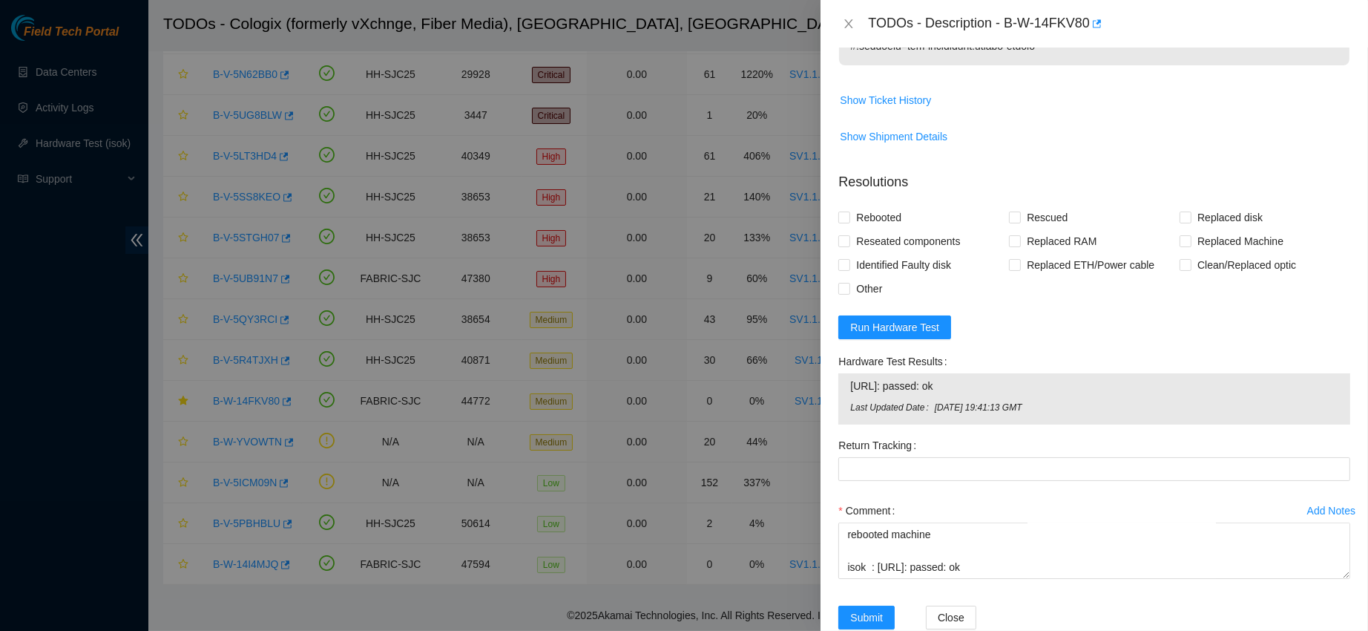
click at [878, 223] on span "Rebooted" at bounding box center [878, 218] width 57 height 24
click at [849, 222] on input "Rebooted" at bounding box center [844, 216] width 10 height 10
checkbox input "true"
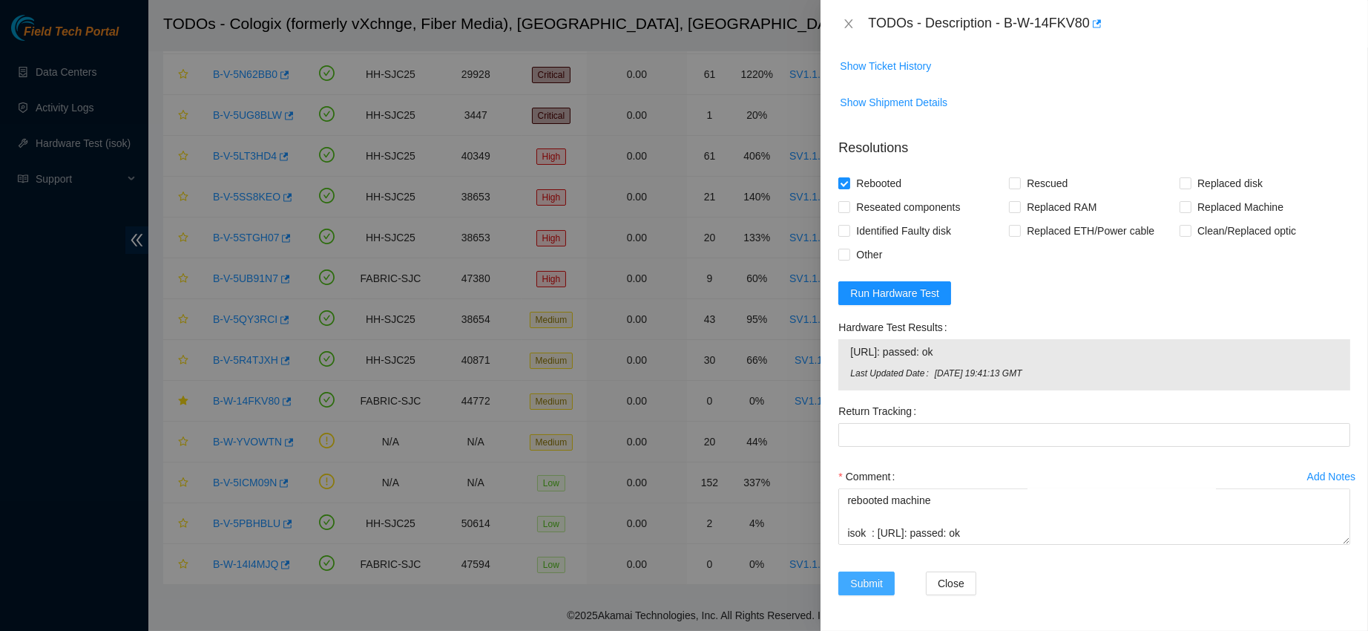
click at [855, 575] on span "Submit" at bounding box center [866, 583] width 33 height 16
drag, startPoint x: 1051, startPoint y: 24, endPoint x: 1166, endPoint y: 27, distance: 114.3
click at [1166, 27] on div "TODOs - Description - B-W-14FKV80" at bounding box center [1109, 24] width 482 height 24
copy div "B-W-14FKV80"
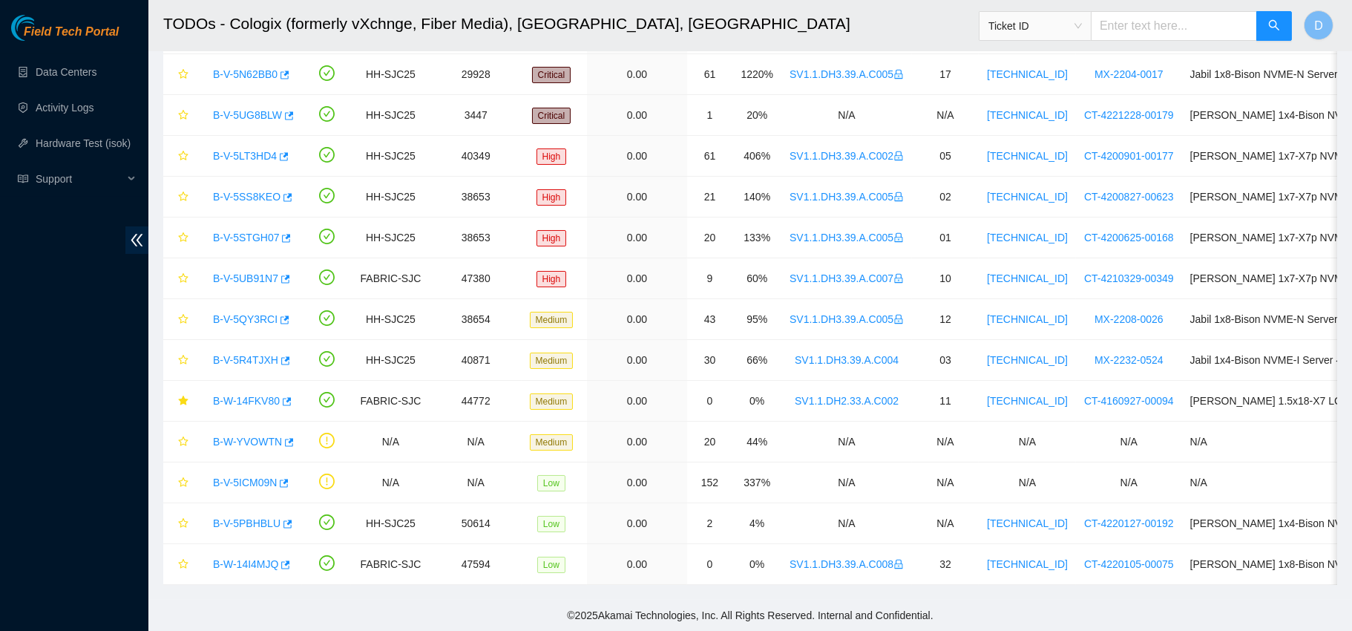
scroll to position [341, 0]
click at [39, 78] on link "Data Centers" at bounding box center [66, 72] width 61 height 12
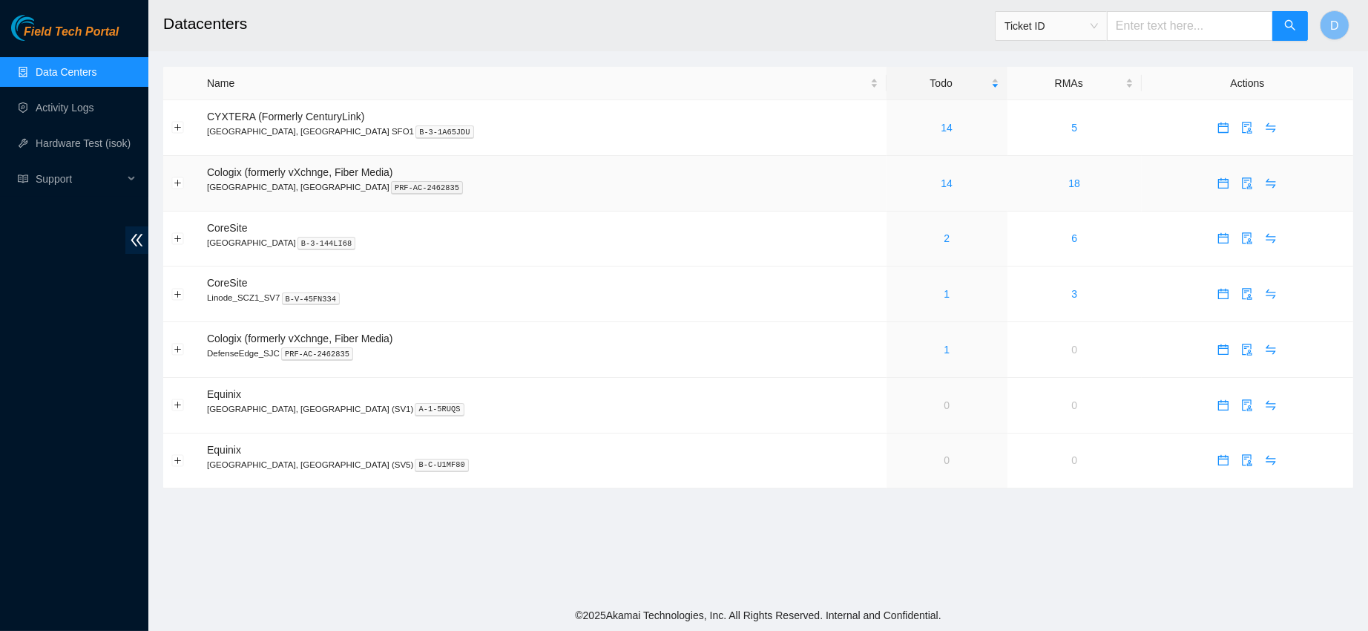
click at [941, 185] on link "14" at bounding box center [947, 183] width 12 height 12
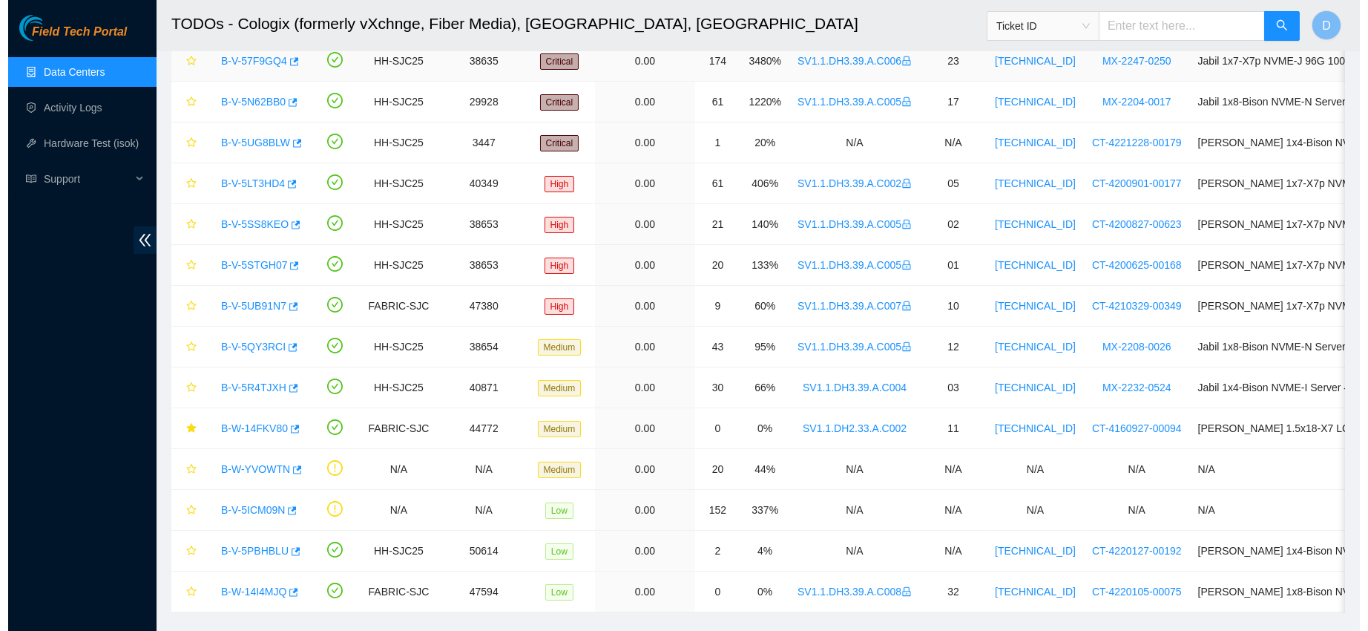
scroll to position [203, 0]
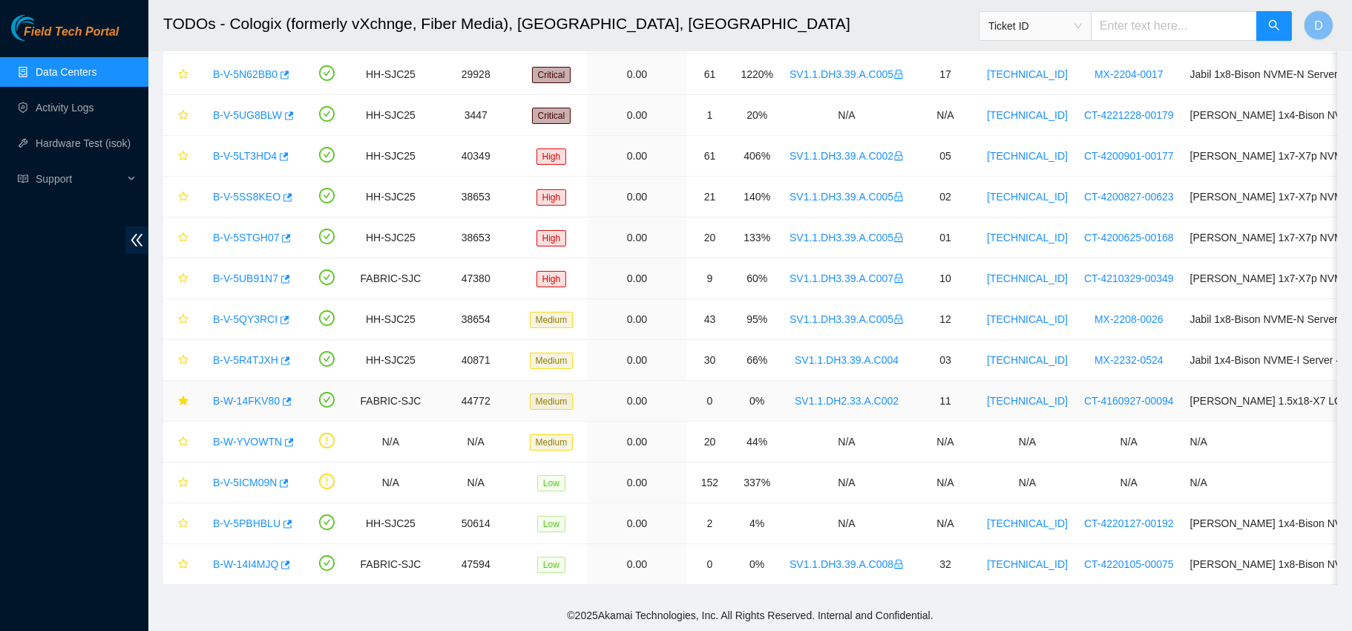
click at [242, 395] on link "B-W-14FKV80" at bounding box center [246, 401] width 67 height 12
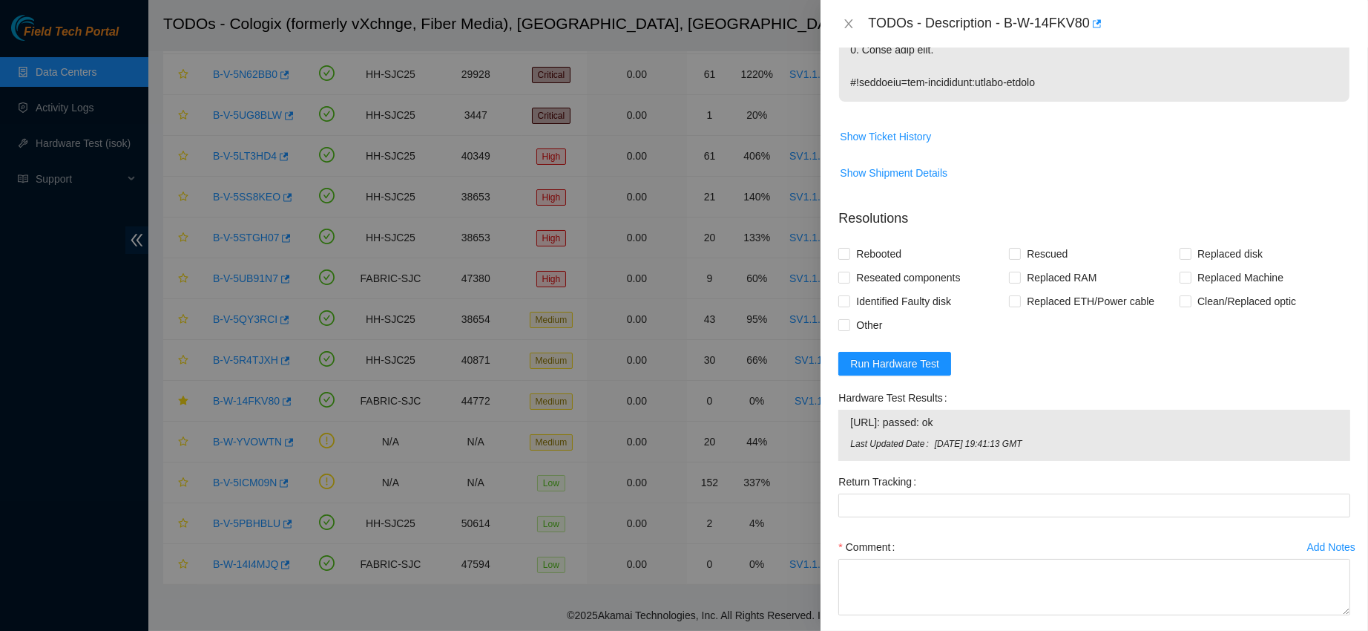
scroll to position [896, 0]
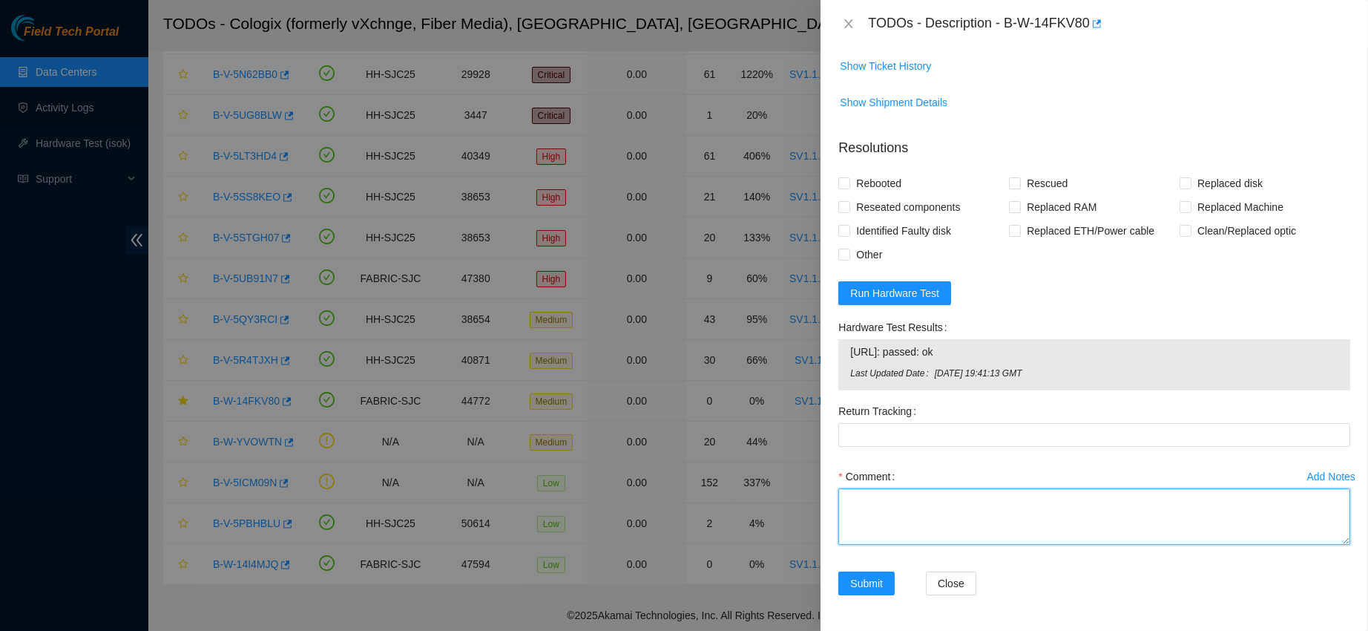
click at [892, 494] on textarea "Comment" at bounding box center [1095, 516] width 512 height 56
paste textarea "B-W-14FKV80"
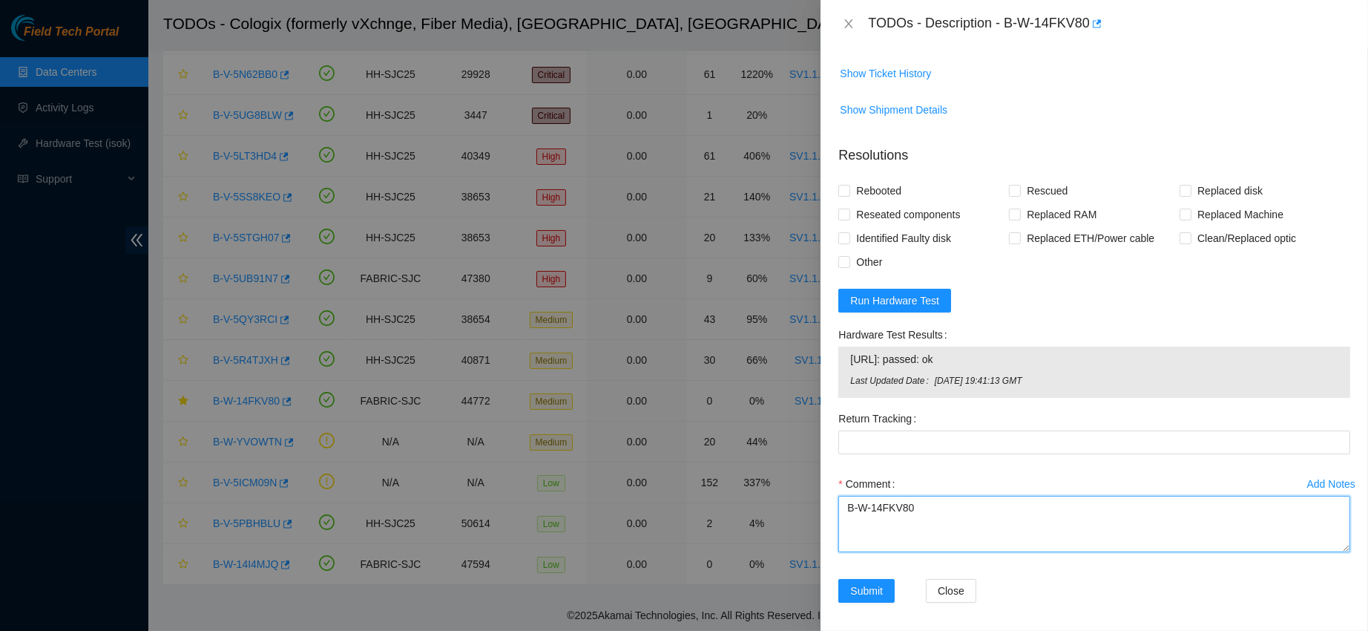
click at [873, 519] on textarea "B-W-14FKV80" at bounding box center [1095, 524] width 512 height 56
type textarea "contacted nocc to confirm that ticket was safe verified sn on machine connected…"
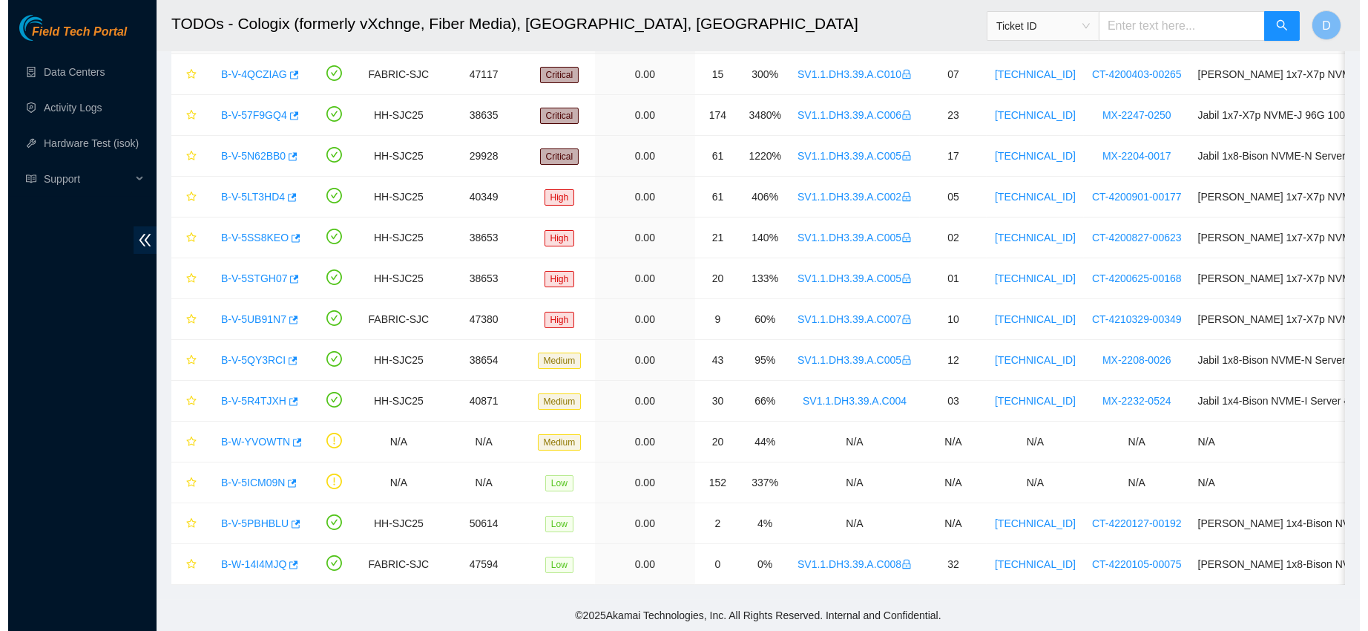
scroll to position [114, 0]
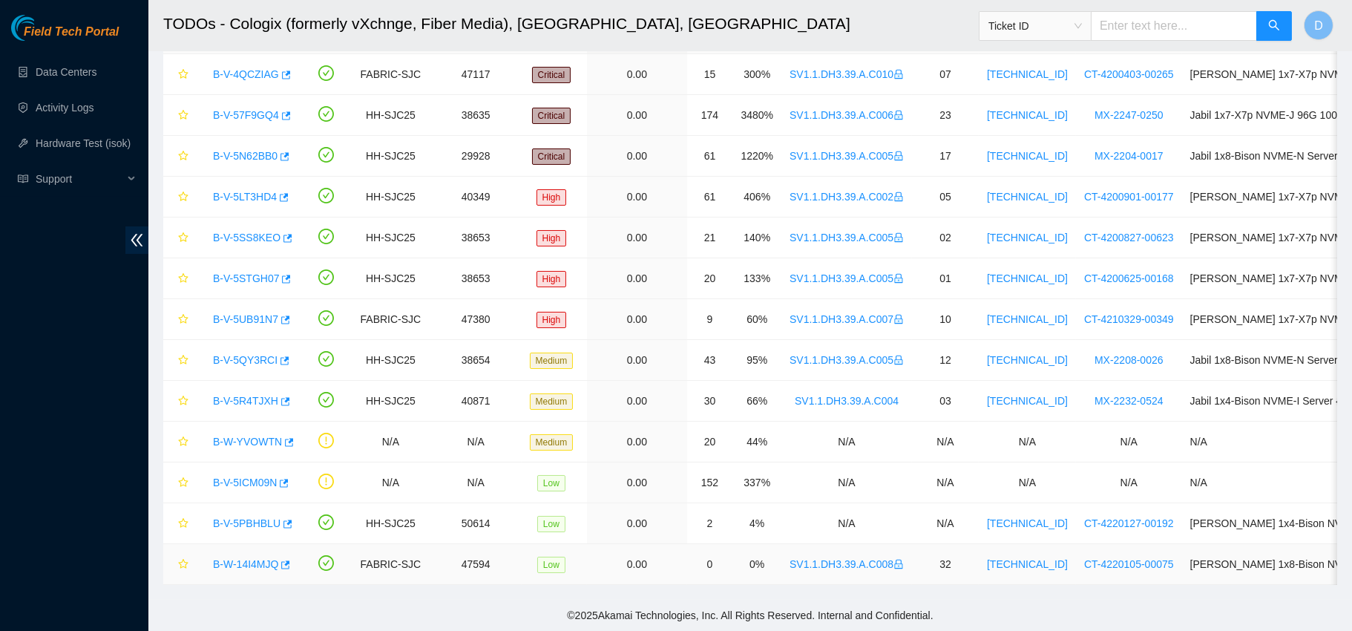
click at [256, 558] on link "B-W-14I4MJQ" at bounding box center [245, 564] width 65 height 12
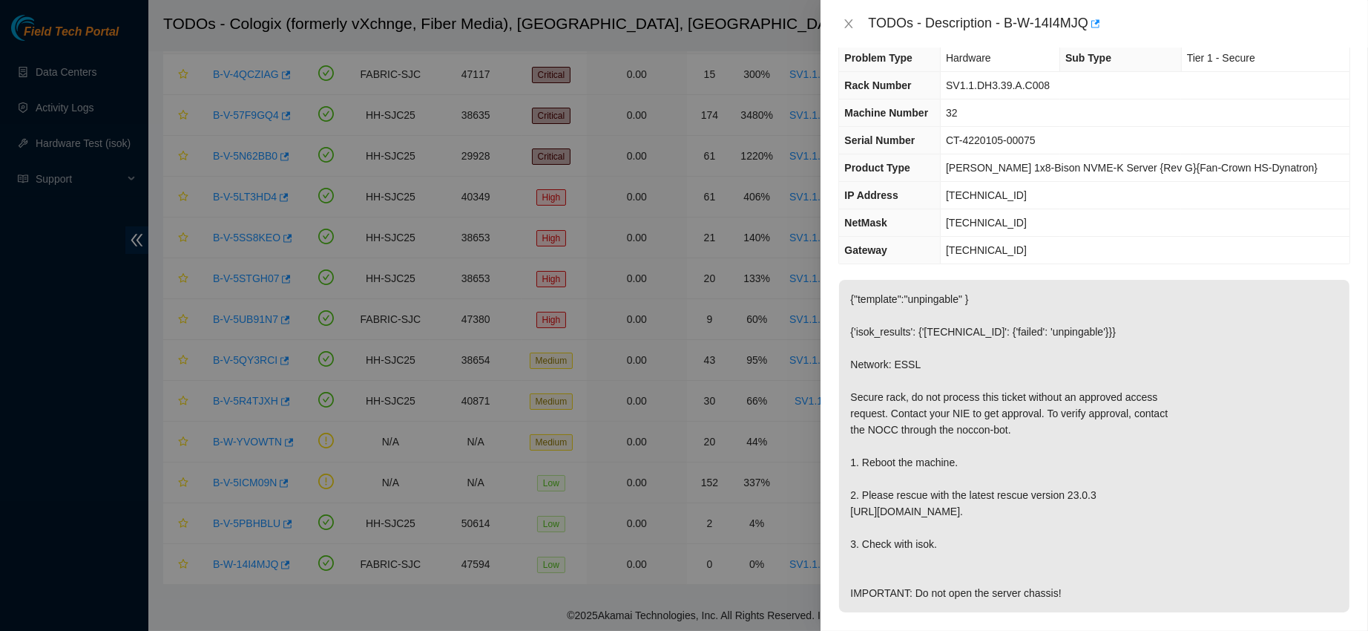
scroll to position [34, 0]
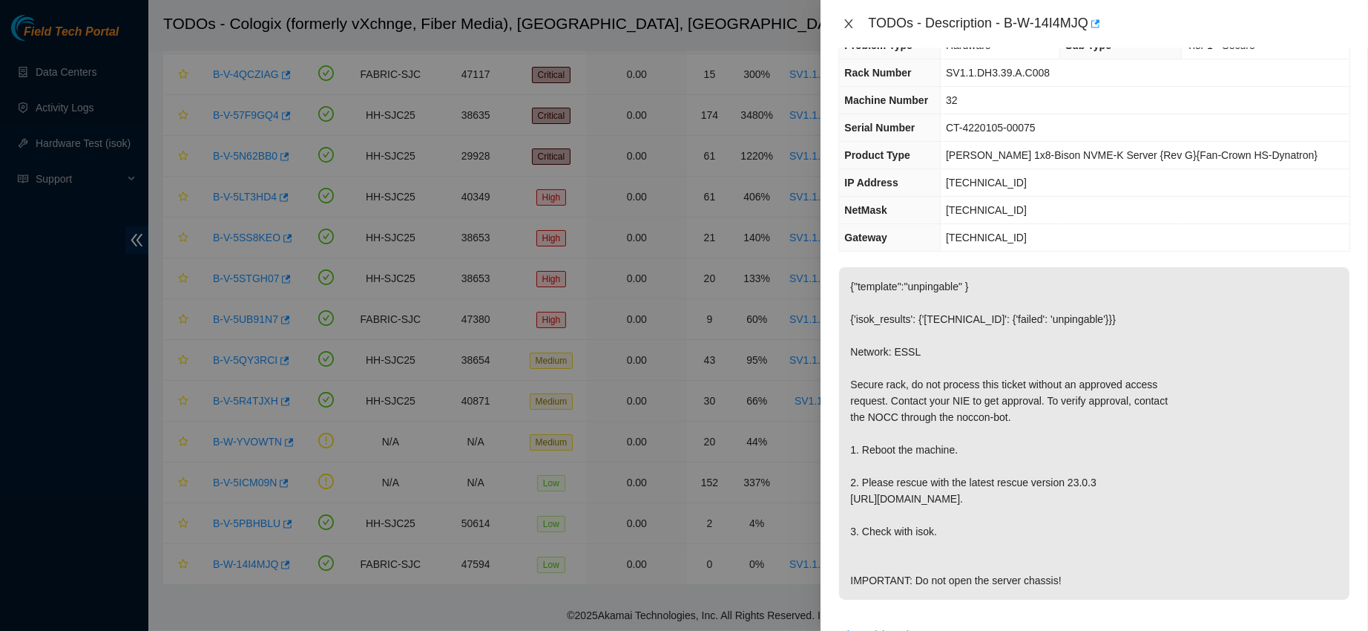
click at [846, 25] on icon "close" at bounding box center [849, 24] width 12 height 12
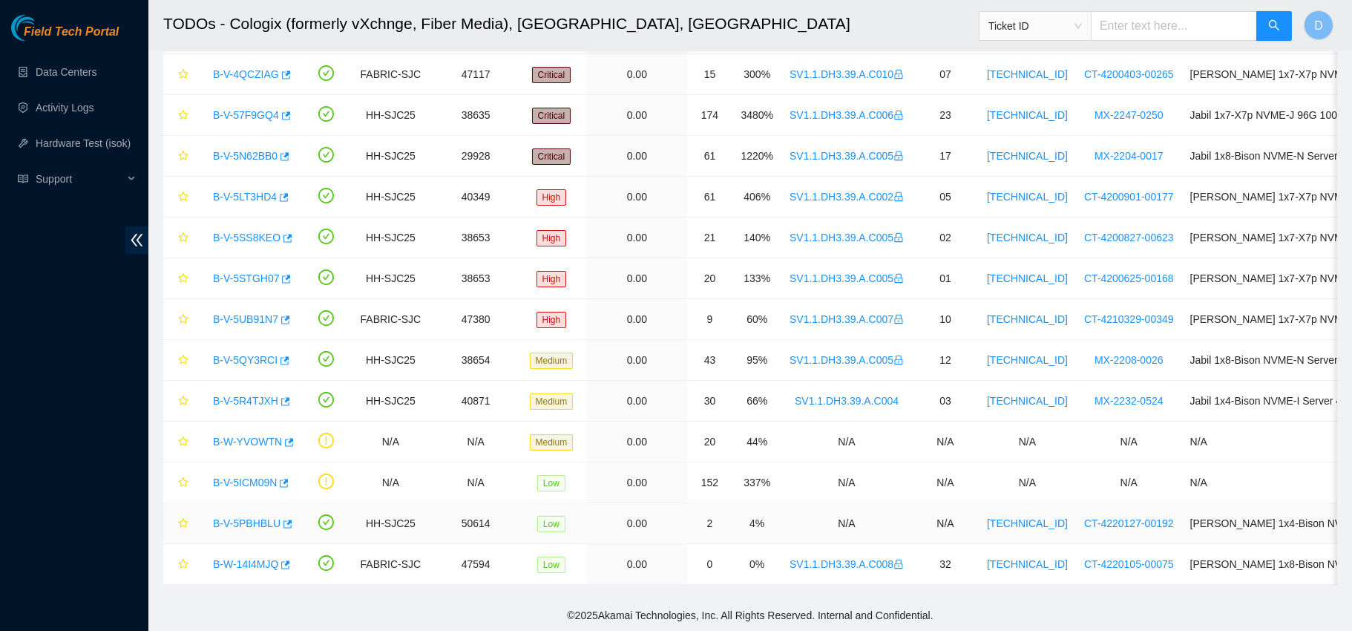
click at [245, 517] on link "B-V-5PBHBLU" at bounding box center [247, 523] width 68 height 12
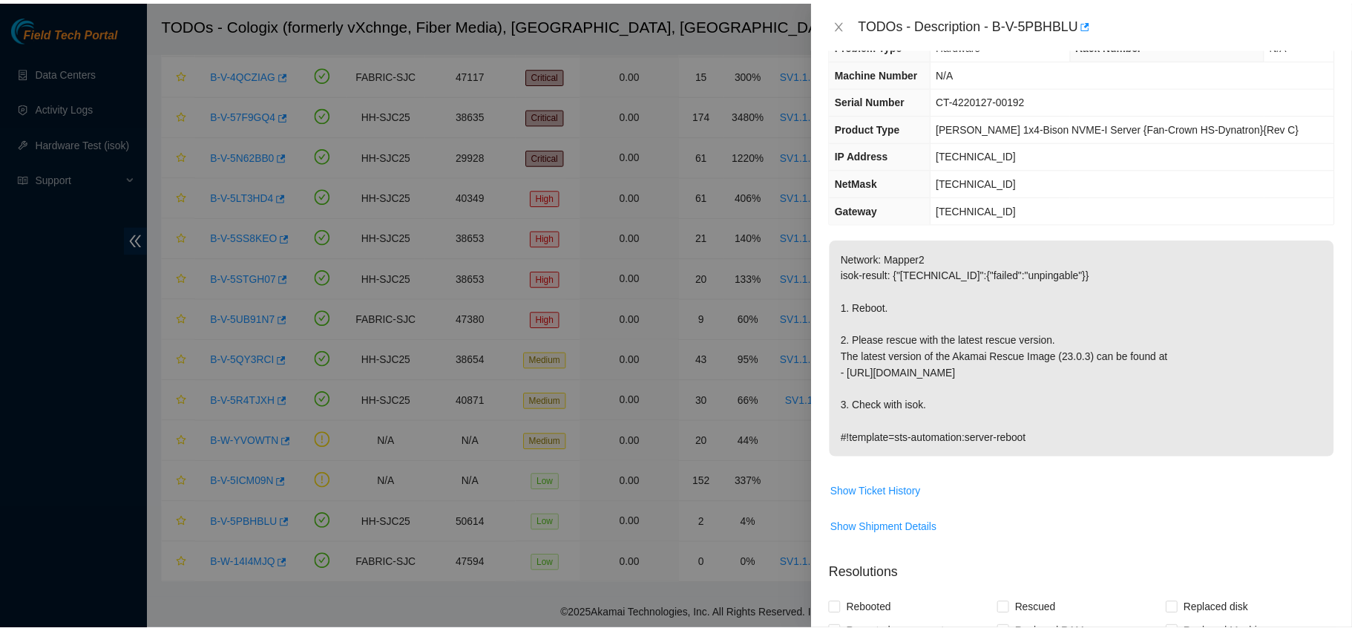
scroll to position [0, 0]
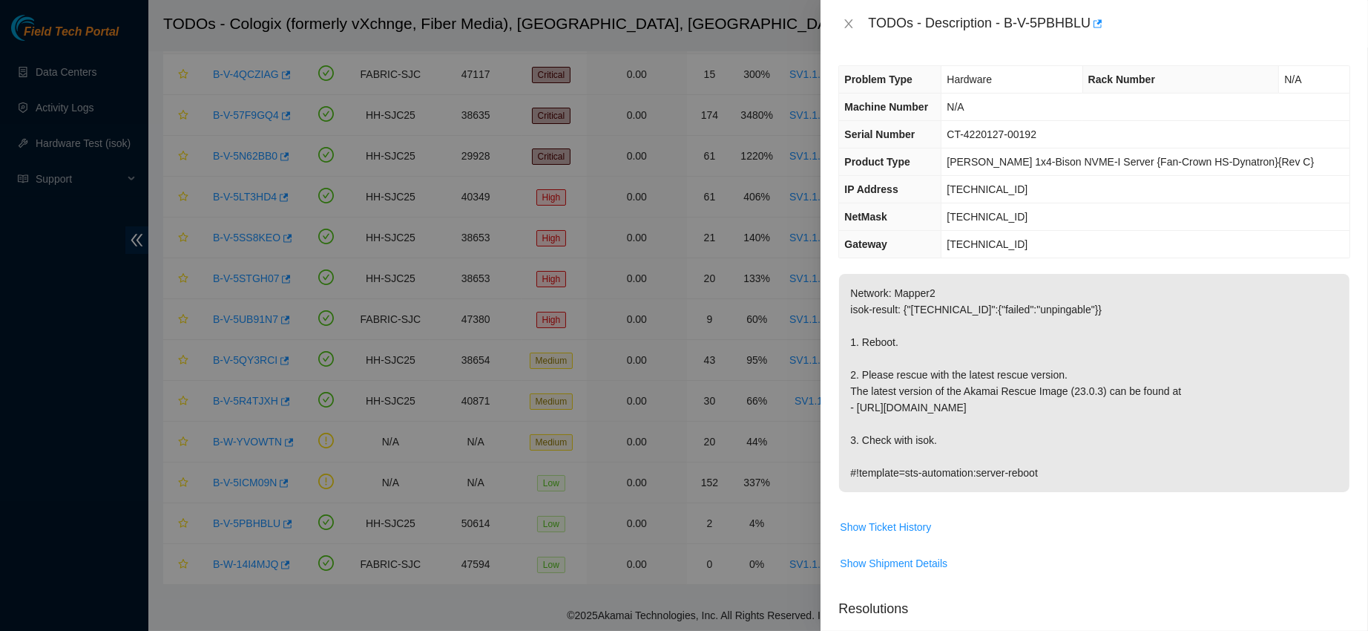
click at [982, 130] on span "CT-4220127-00192" at bounding box center [992, 134] width 90 height 12
copy span "CT-4220127-00192"
click at [845, 13] on div "TODOs - Description - B-V-5PBHBLU" at bounding box center [1095, 24] width 512 height 24
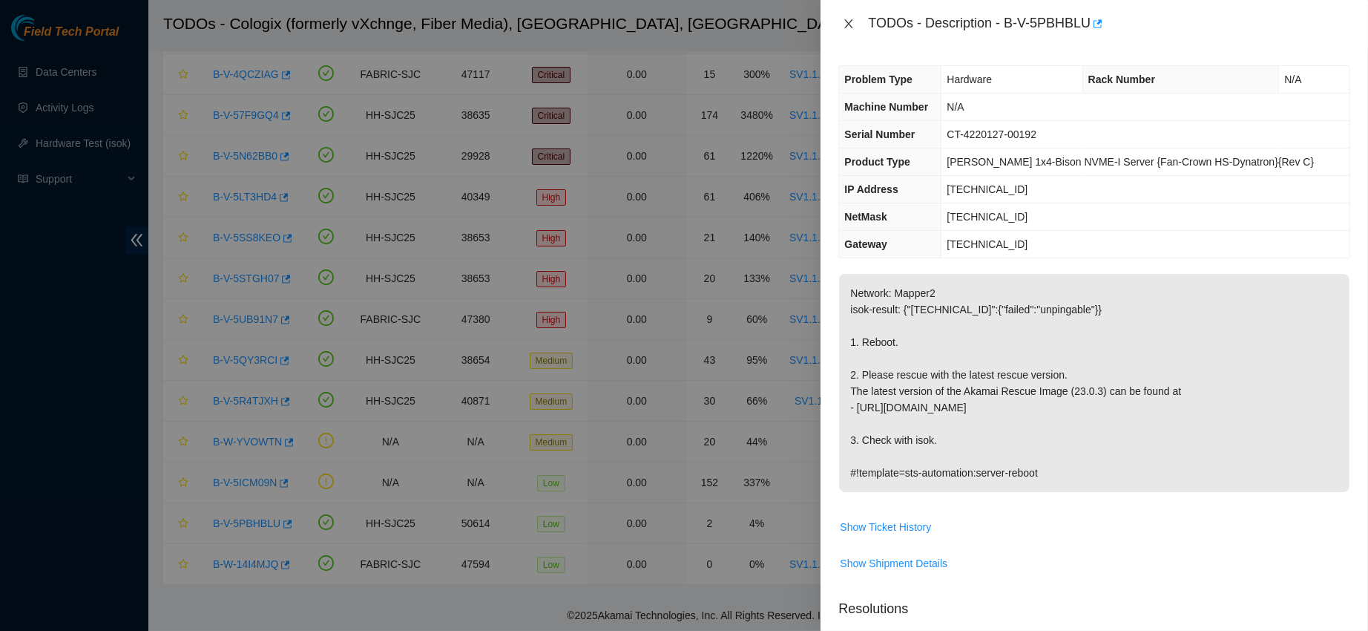
click at [849, 20] on icon "close" at bounding box center [849, 24] width 12 height 12
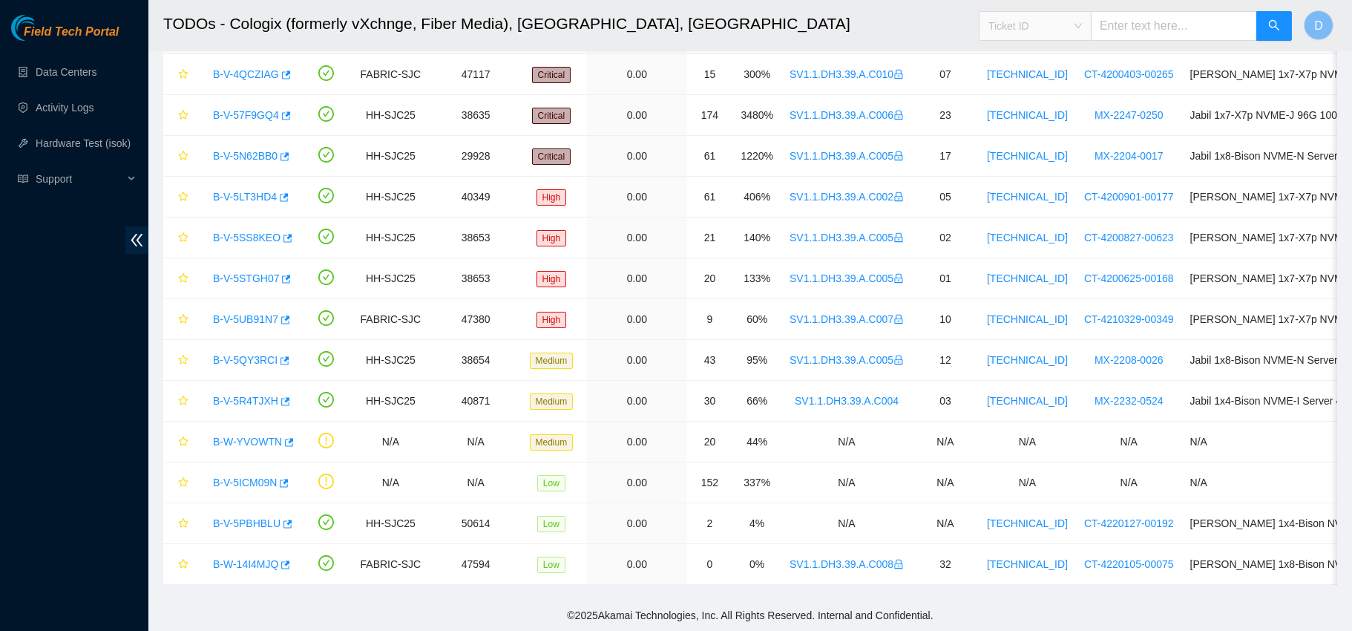
click at [1045, 25] on span "Ticket ID" at bounding box center [1034, 26] width 93 height 22
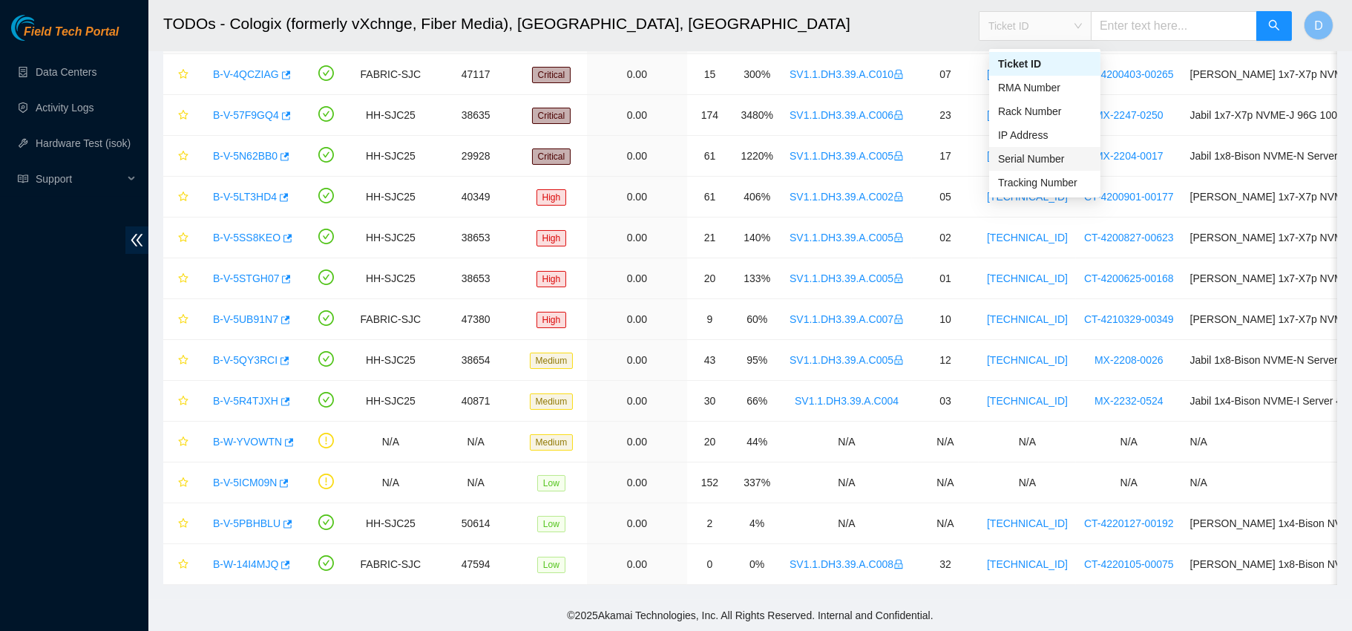
click at [1026, 154] on div "Serial Number" at bounding box center [1044, 159] width 93 height 16
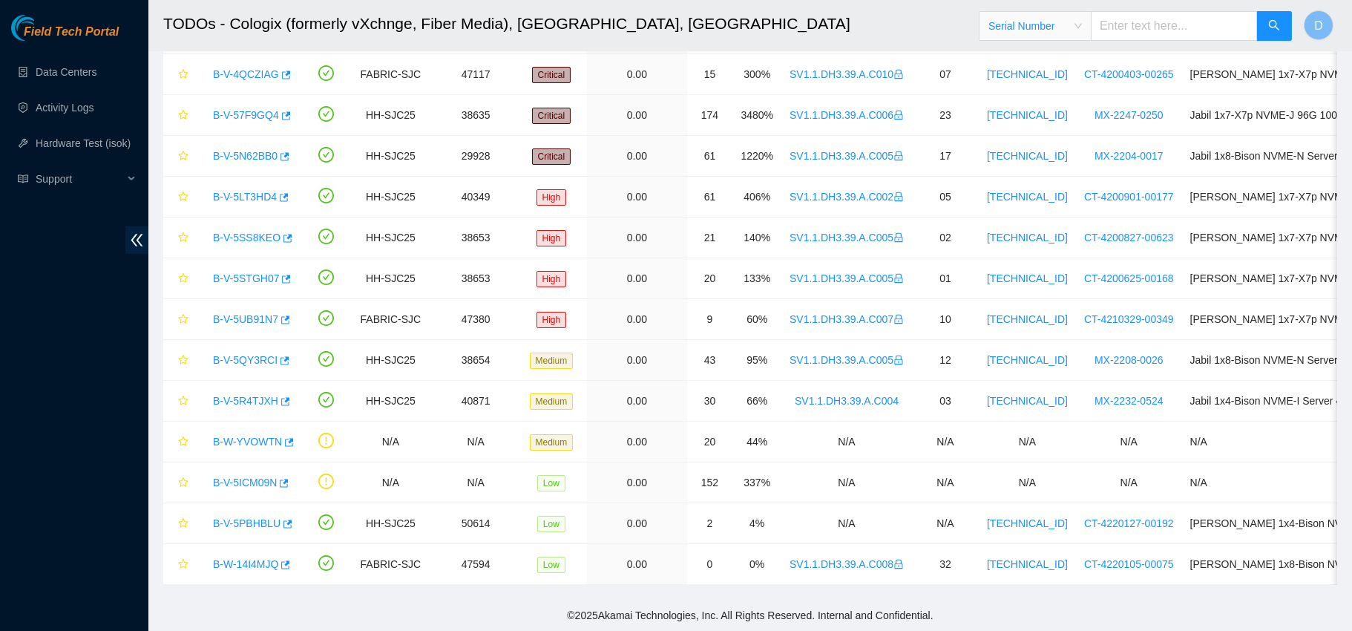
click at [1139, 33] on input "text" at bounding box center [1174, 26] width 166 height 30
paste input "CT-4220127-00192"
type input "CT-4220127-00192"
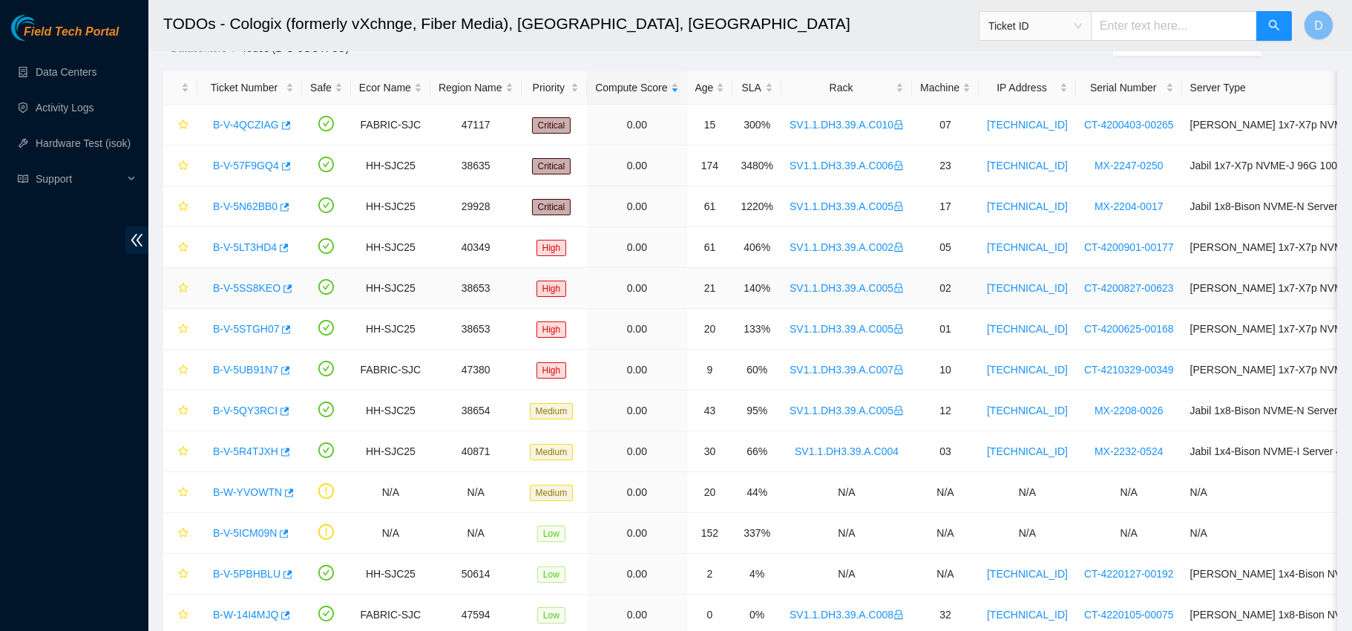
scroll to position [56, 0]
click at [260, 444] on link "B-V-5R4TJXH" at bounding box center [245, 450] width 65 height 12
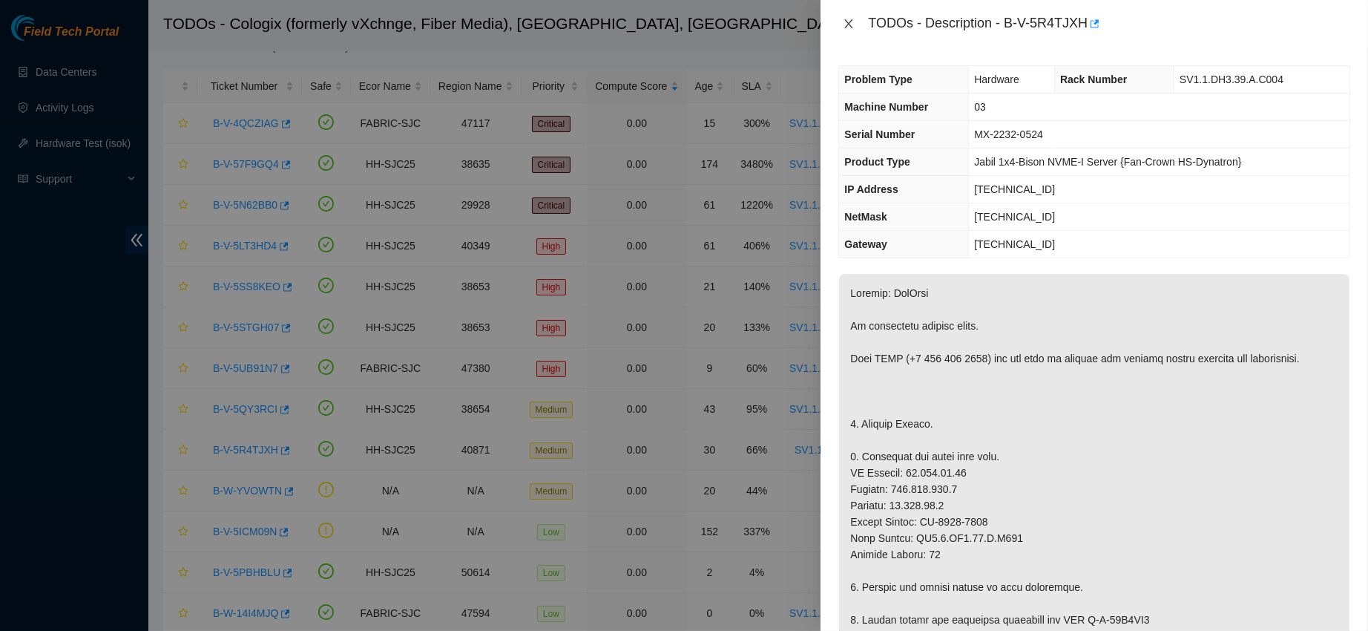
click at [843, 19] on icon "close" at bounding box center [849, 24] width 12 height 12
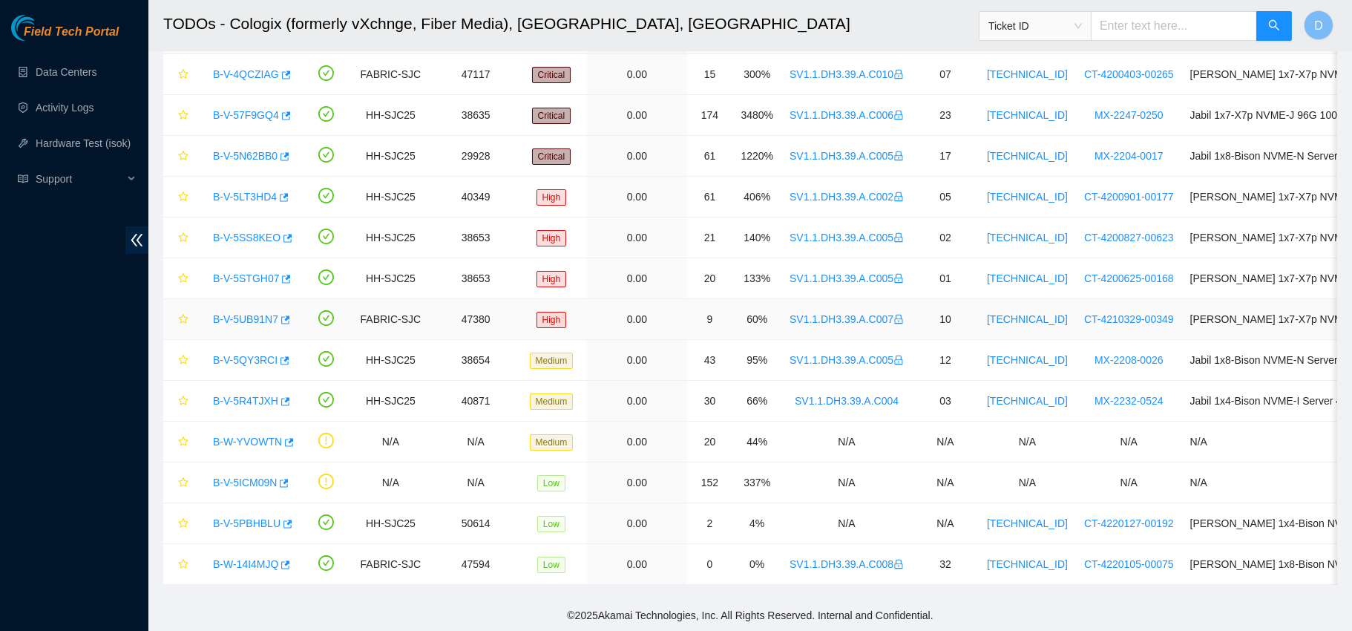
scroll to position [119, 0]
click at [239, 517] on link "B-V-5PBHBLU" at bounding box center [247, 523] width 68 height 12
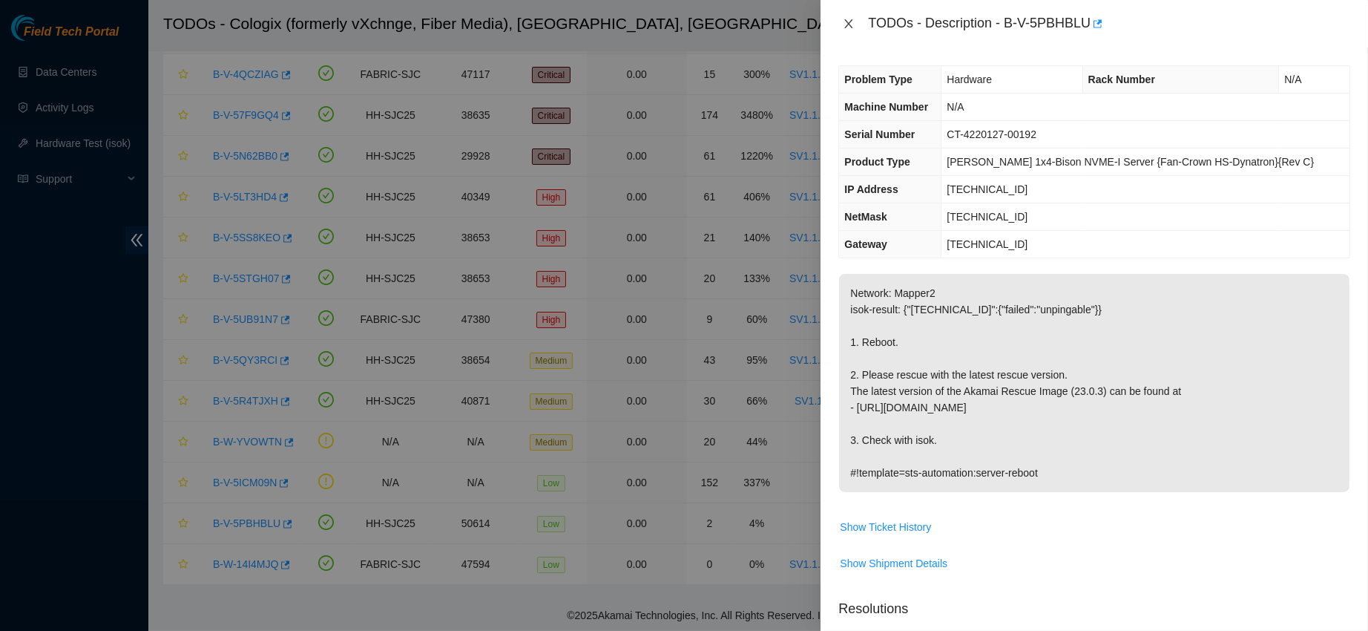
click at [850, 22] on icon "close" at bounding box center [849, 24] width 12 height 12
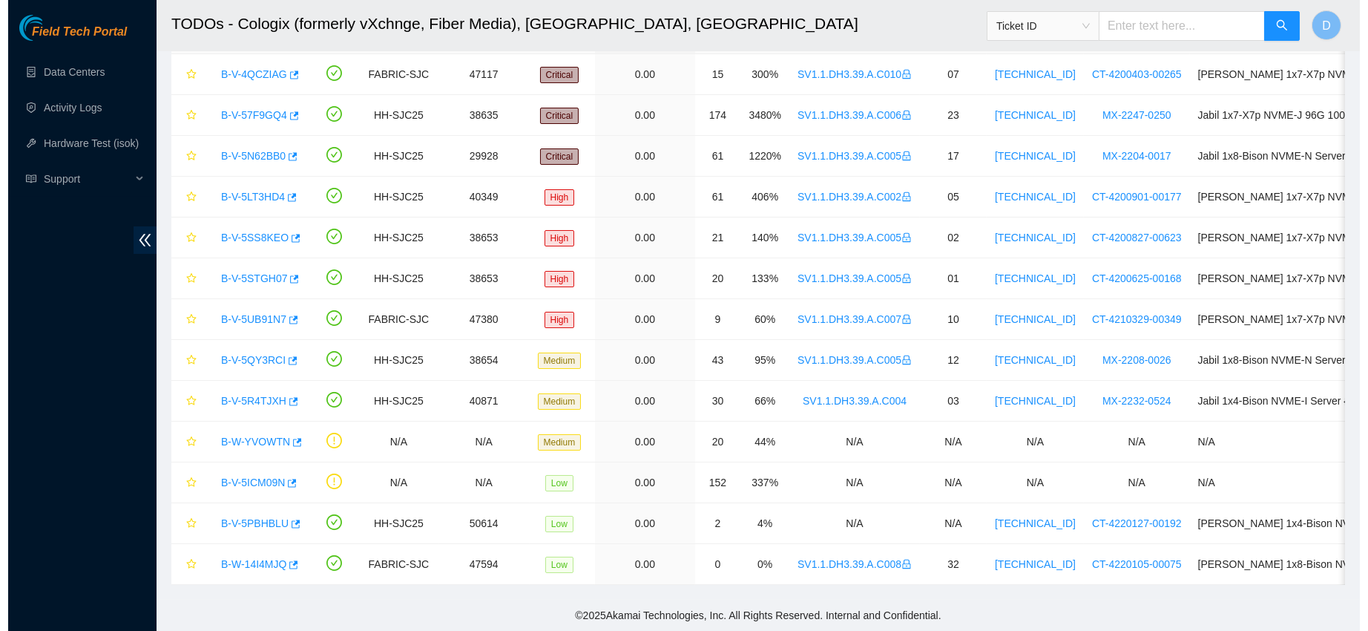
scroll to position [0, 0]
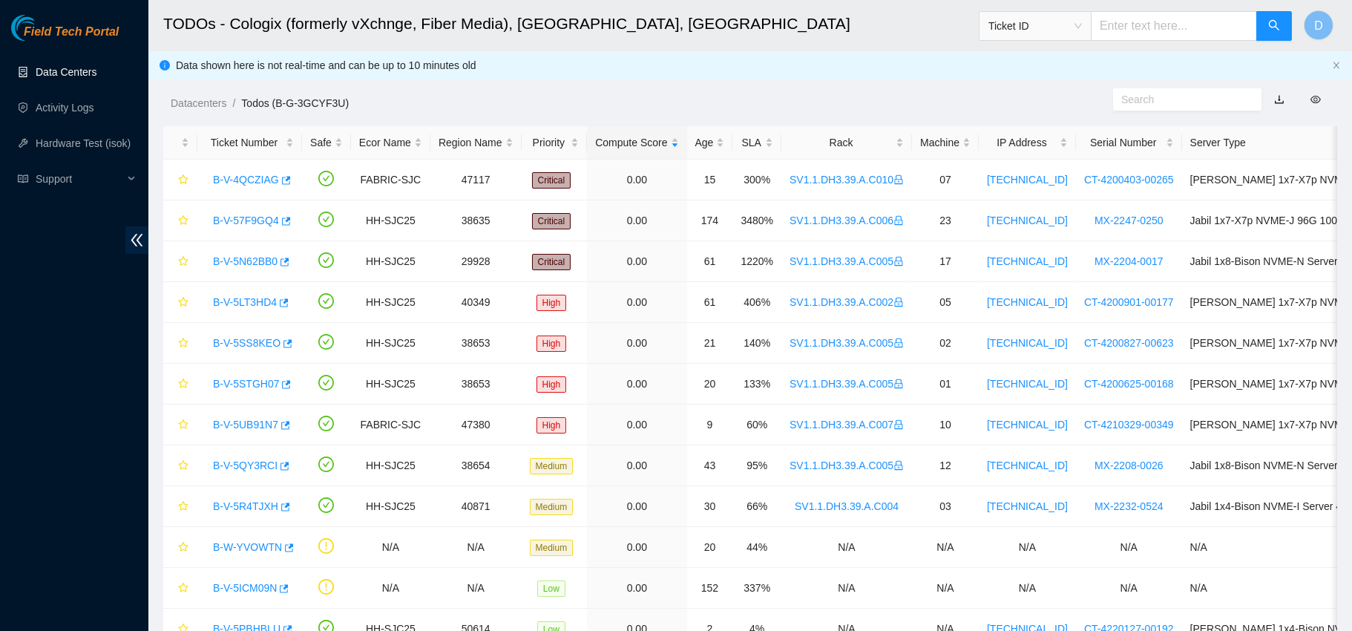
click at [96, 67] on link "Data Centers" at bounding box center [66, 72] width 61 height 12
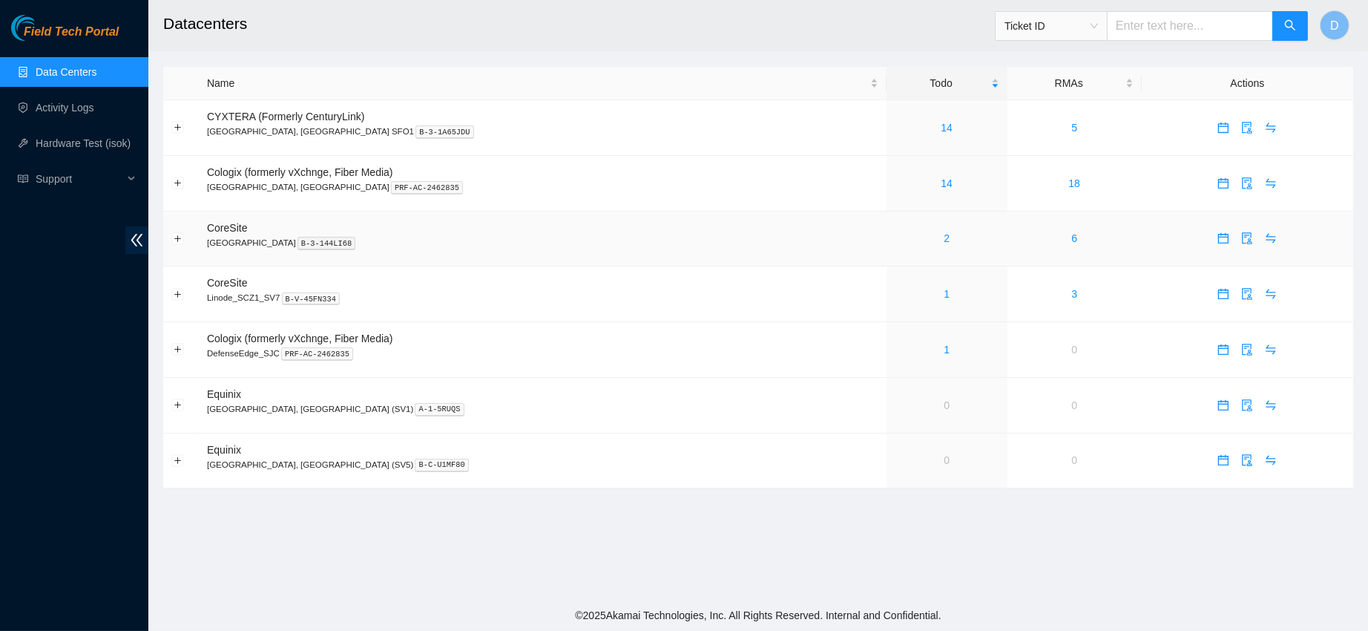
click at [944, 237] on link "2" at bounding box center [947, 238] width 6 height 12
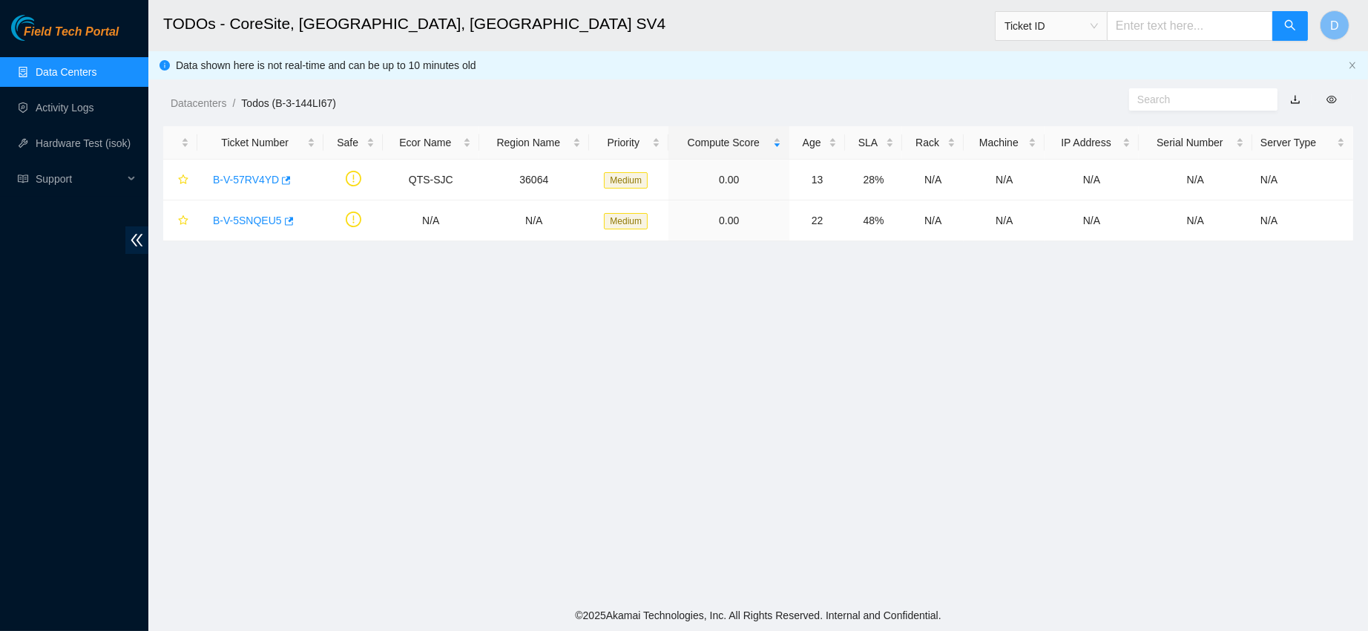
click at [96, 75] on link "Data Centers" at bounding box center [66, 72] width 61 height 12
